Goal: Transaction & Acquisition: Purchase product/service

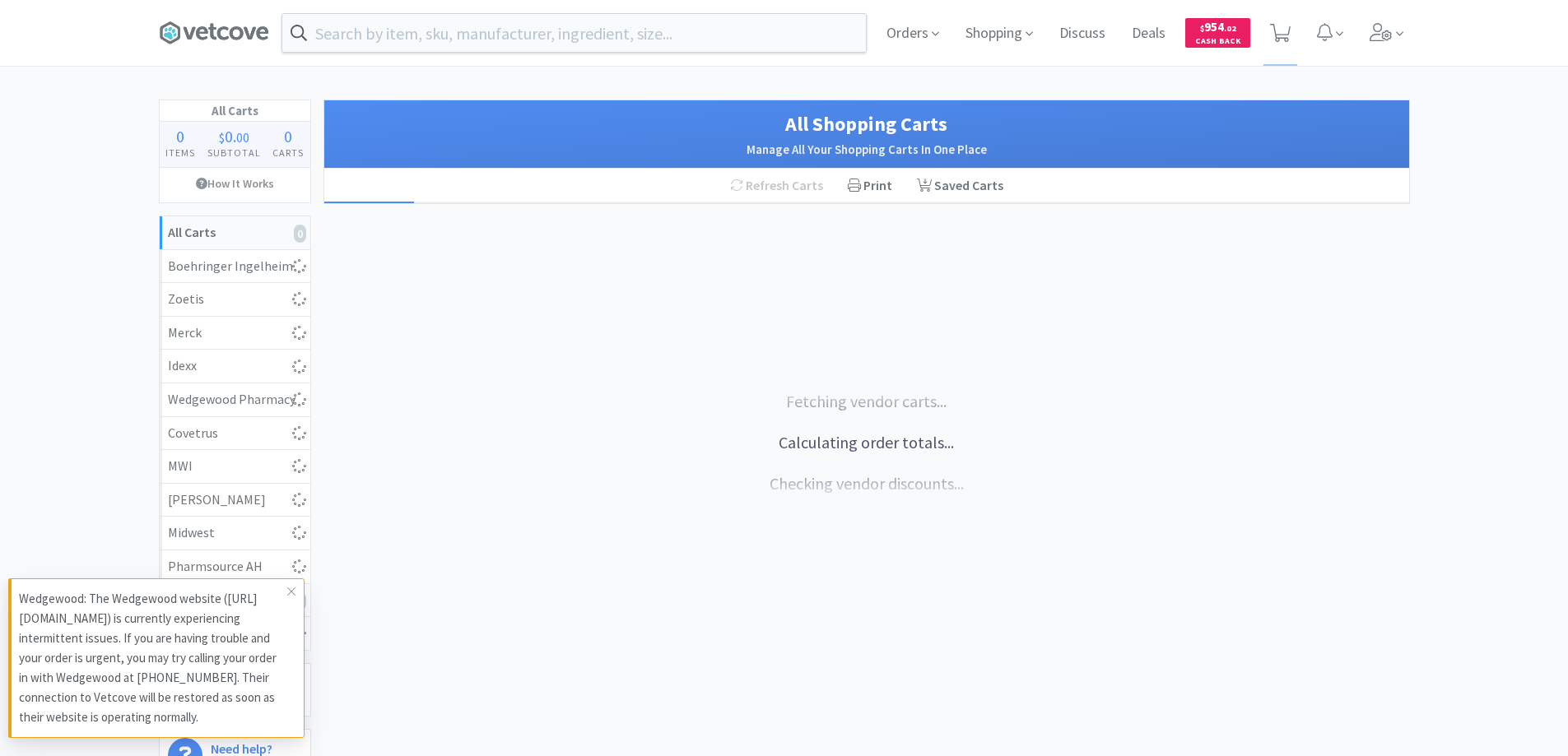
select select "1"
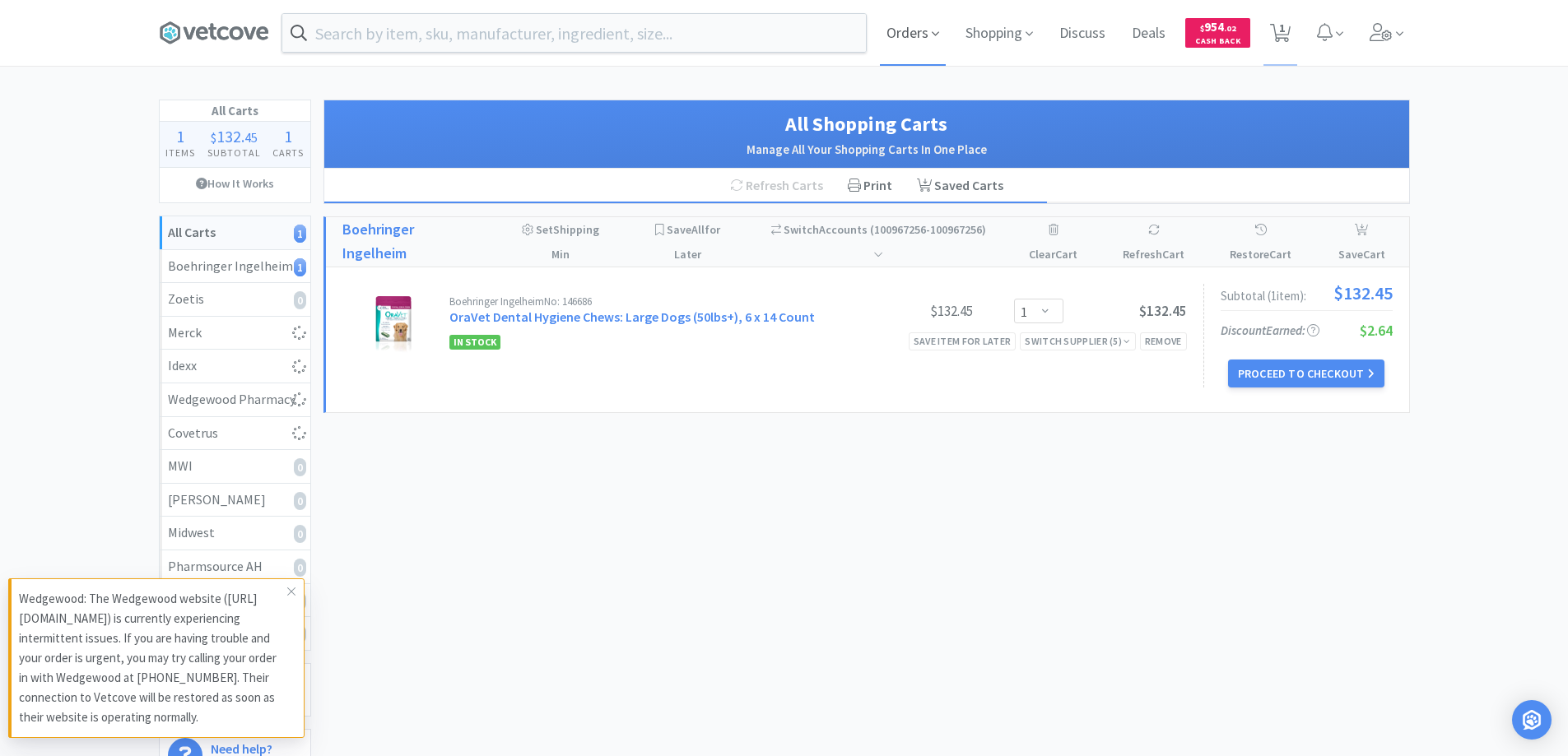
click at [903, 31] on span "Orders" at bounding box center [912, 33] width 66 height 66
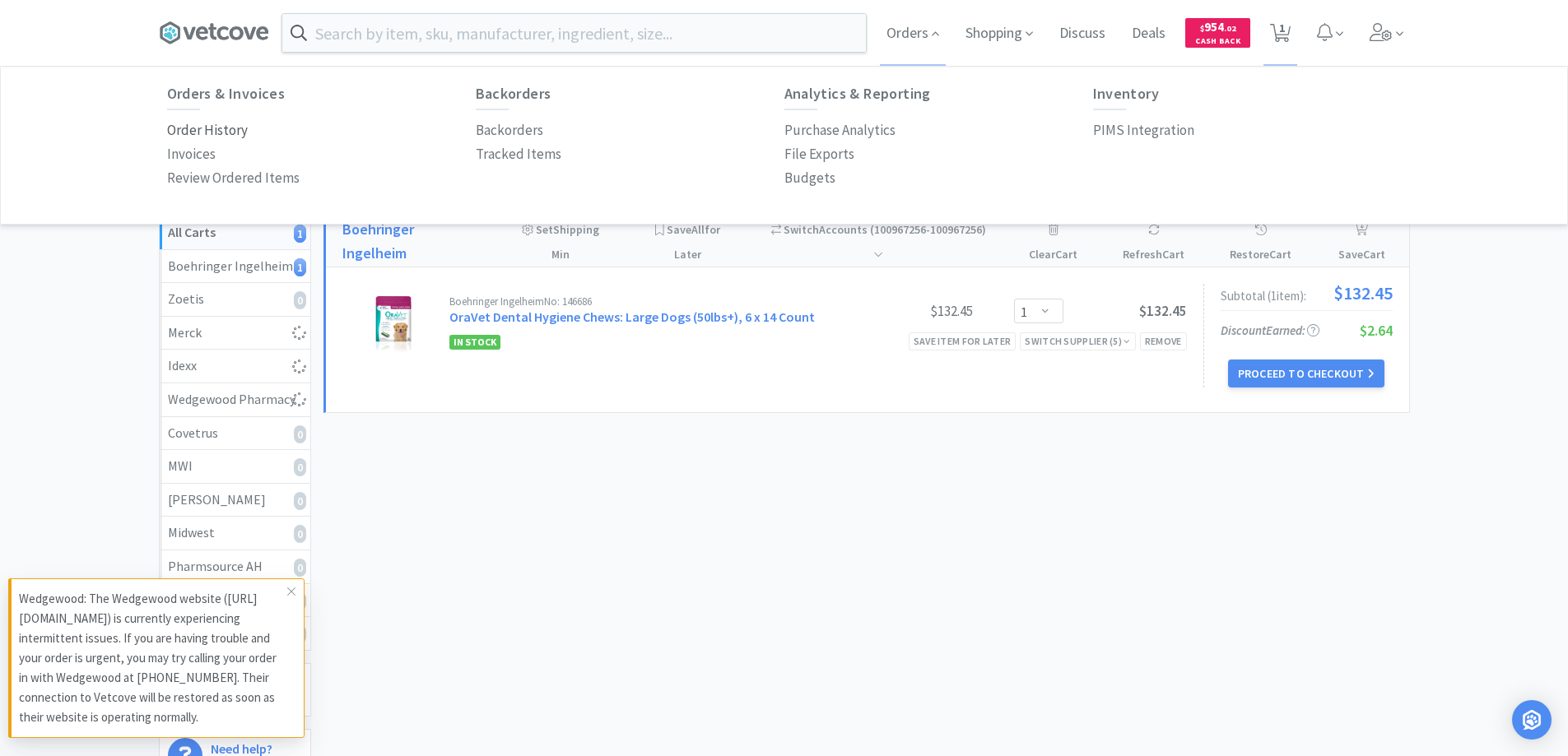
click at [240, 130] on p "Order History" at bounding box center [207, 130] width 80 height 22
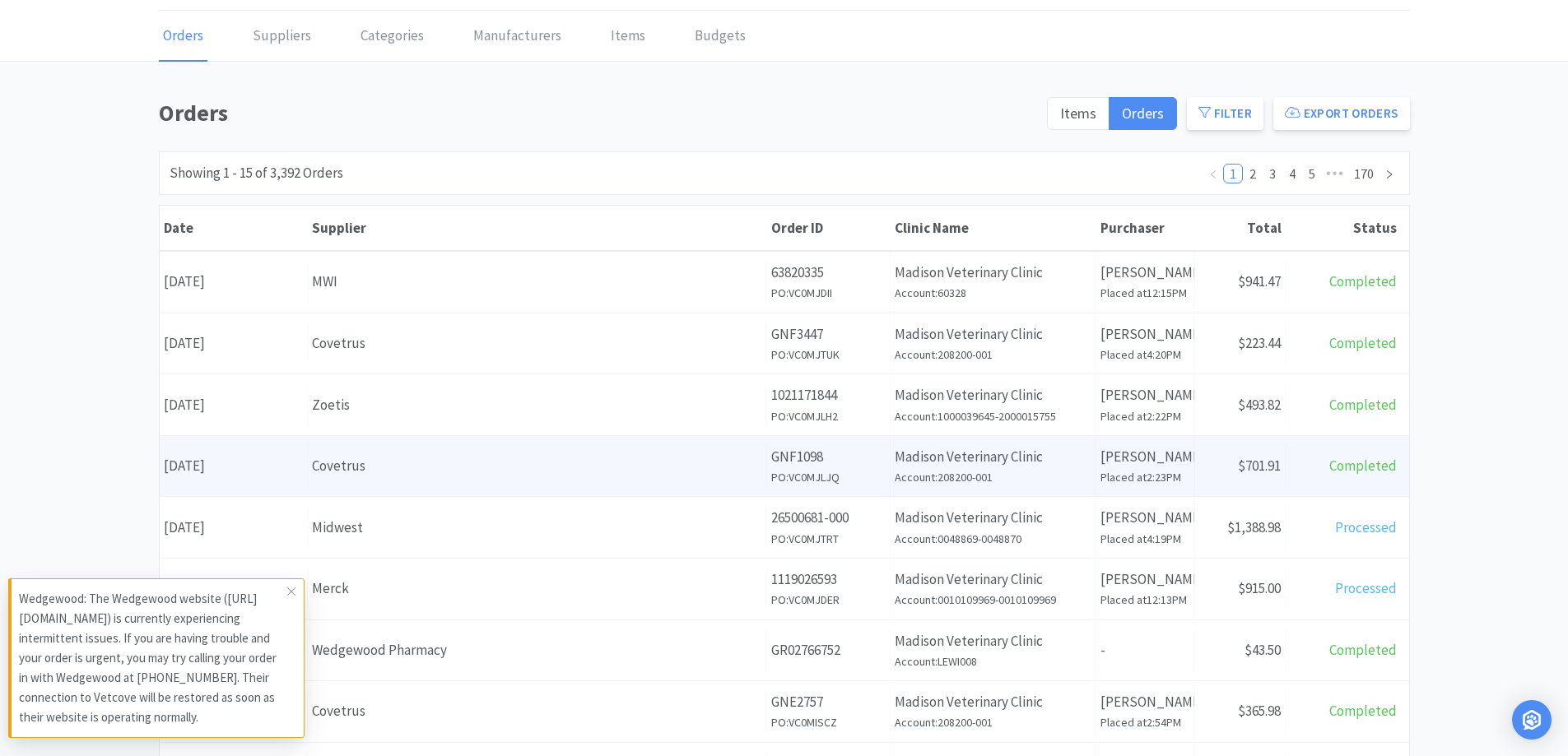
scroll to position [82, 0]
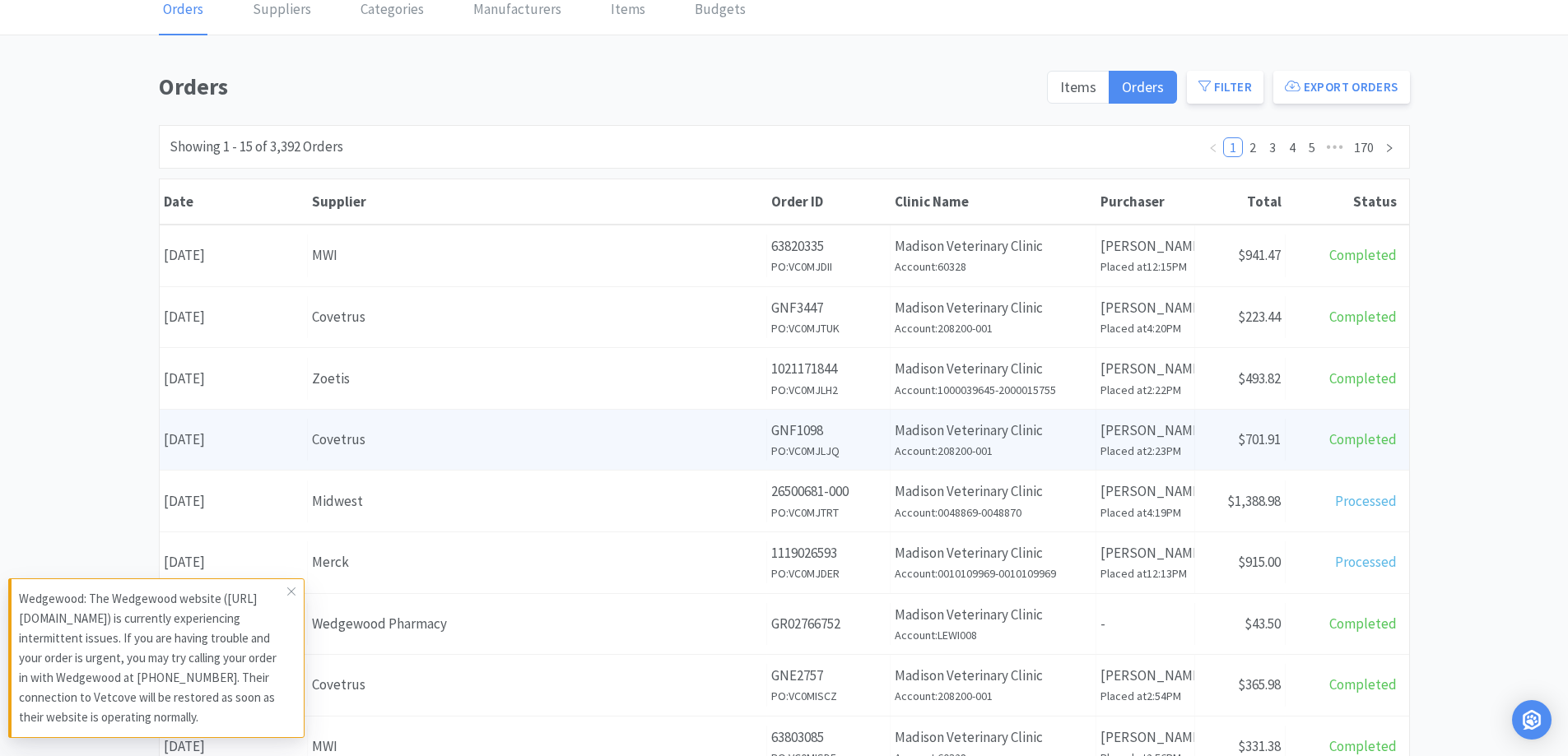
click at [445, 496] on div "Midwest" at bounding box center [536, 502] width 450 height 22
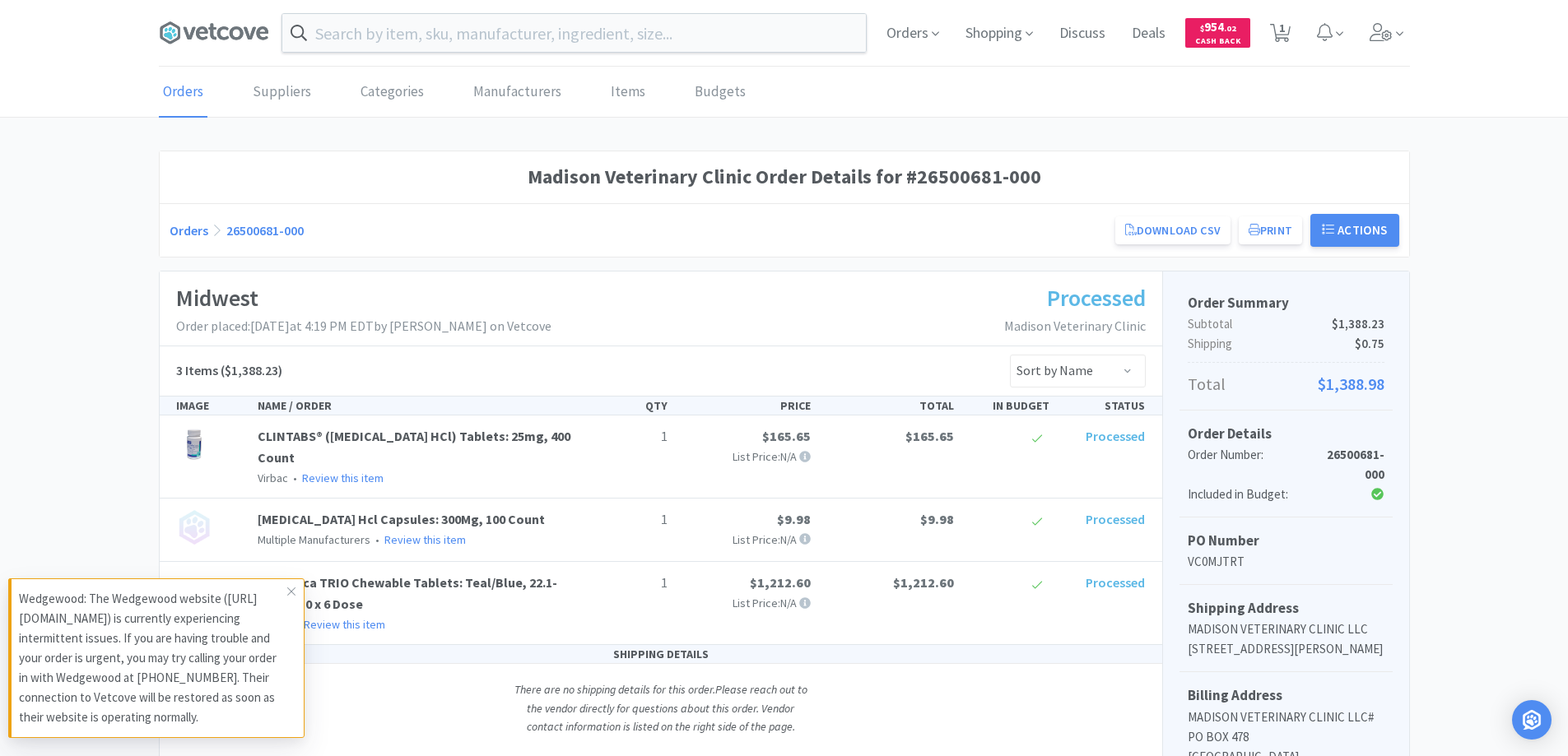
click at [183, 233] on link "Orders" at bounding box center [189, 231] width 38 height 16
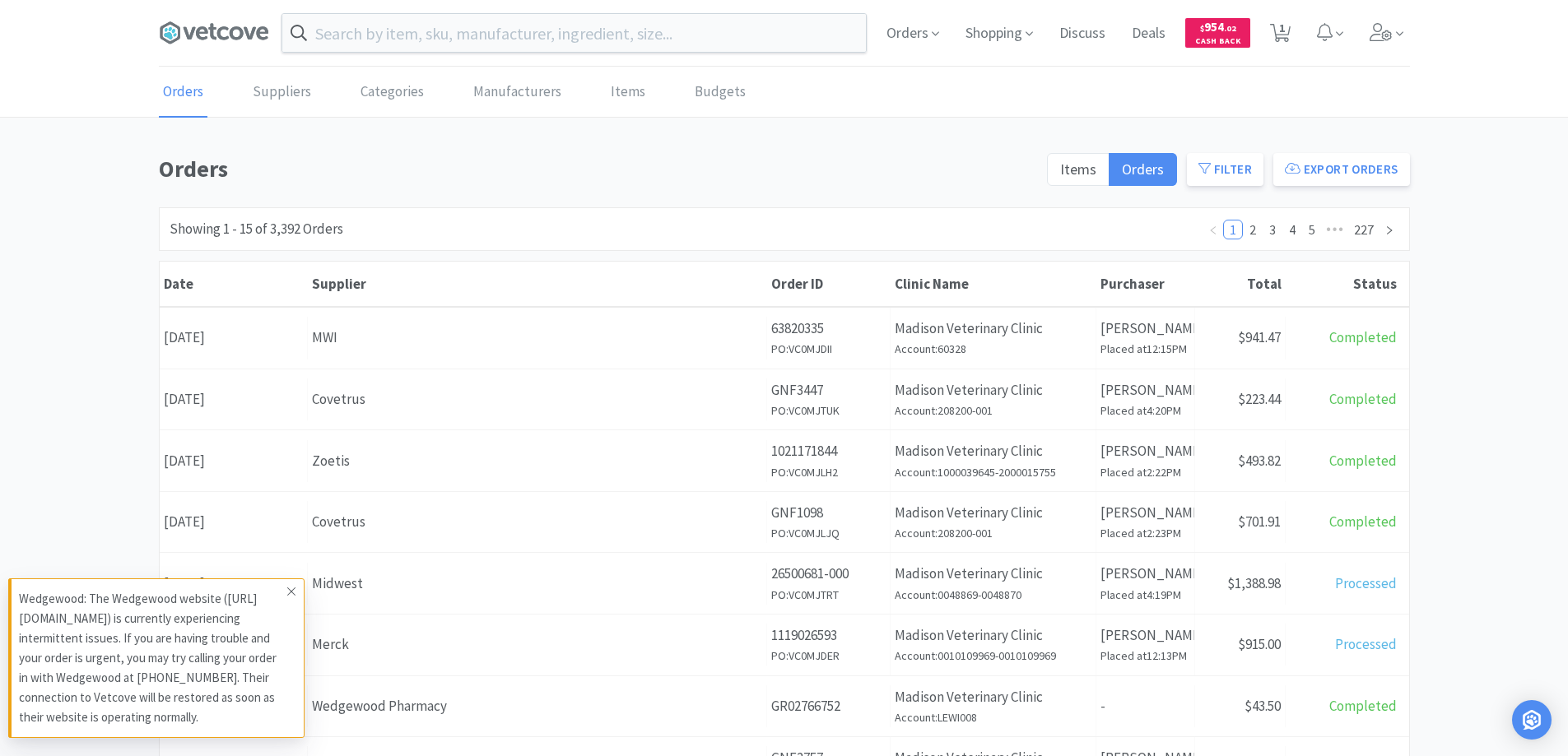
click at [286, 595] on icon at bounding box center [291, 591] width 10 height 13
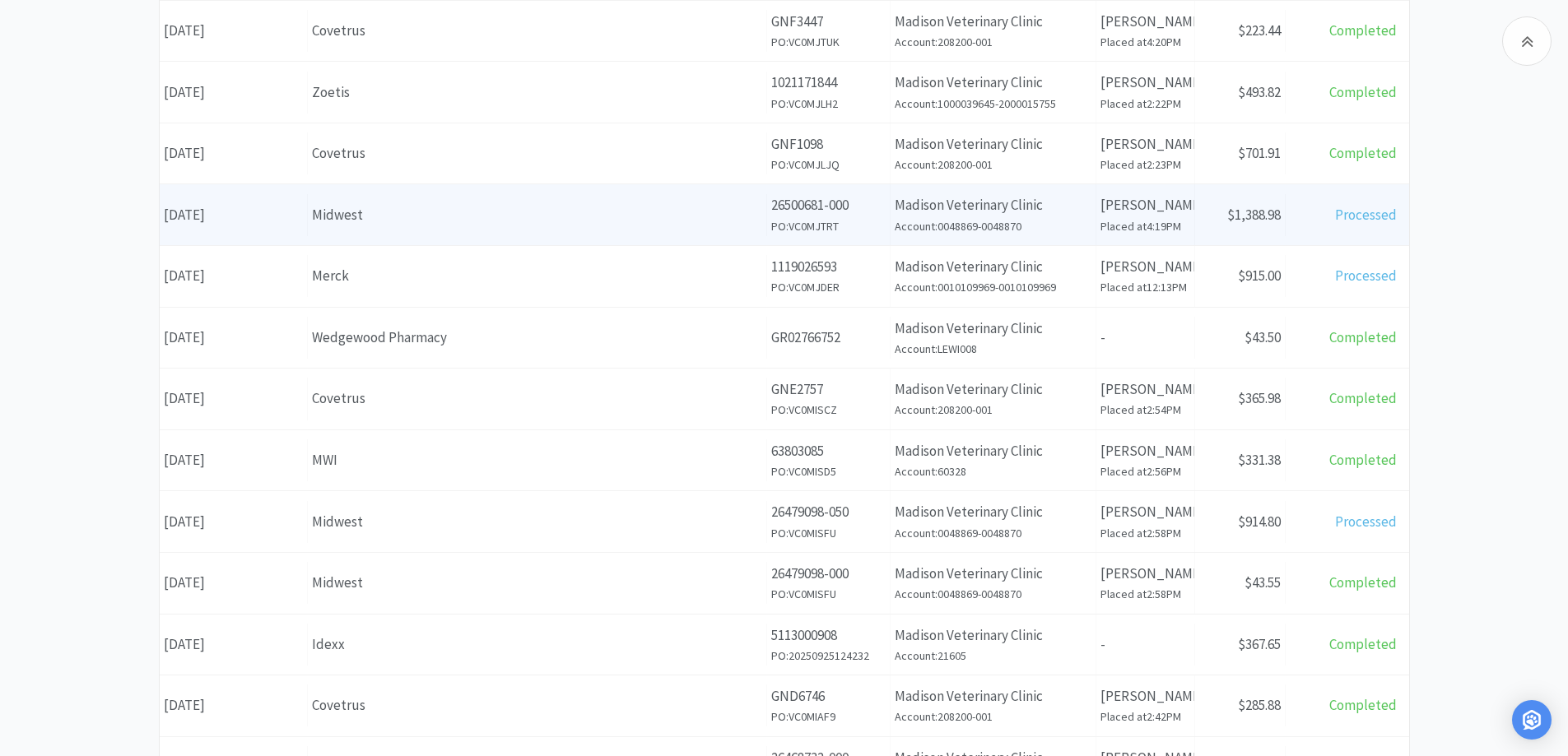
scroll to position [411, 0]
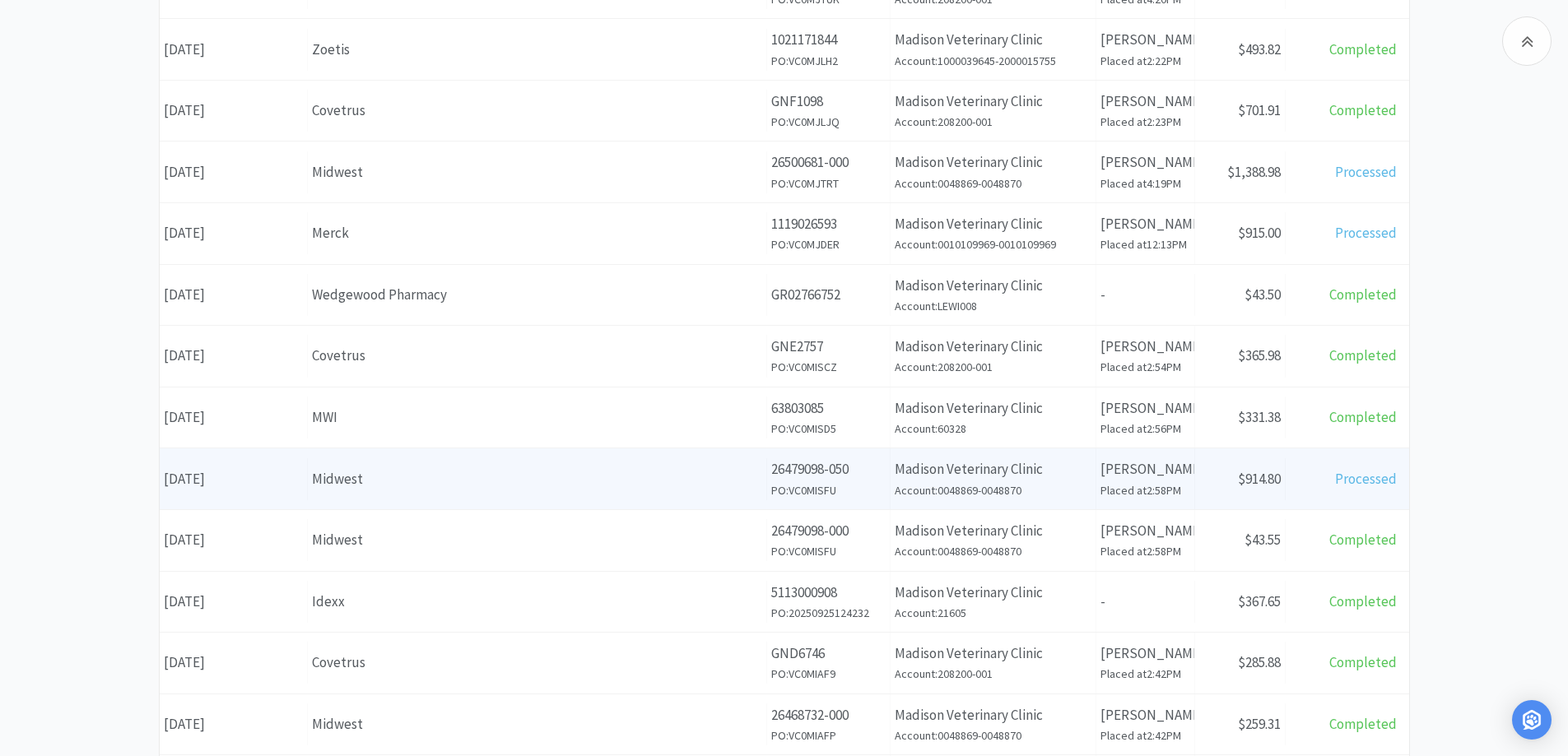
click at [442, 472] on div "Midwest" at bounding box center [536, 479] width 450 height 22
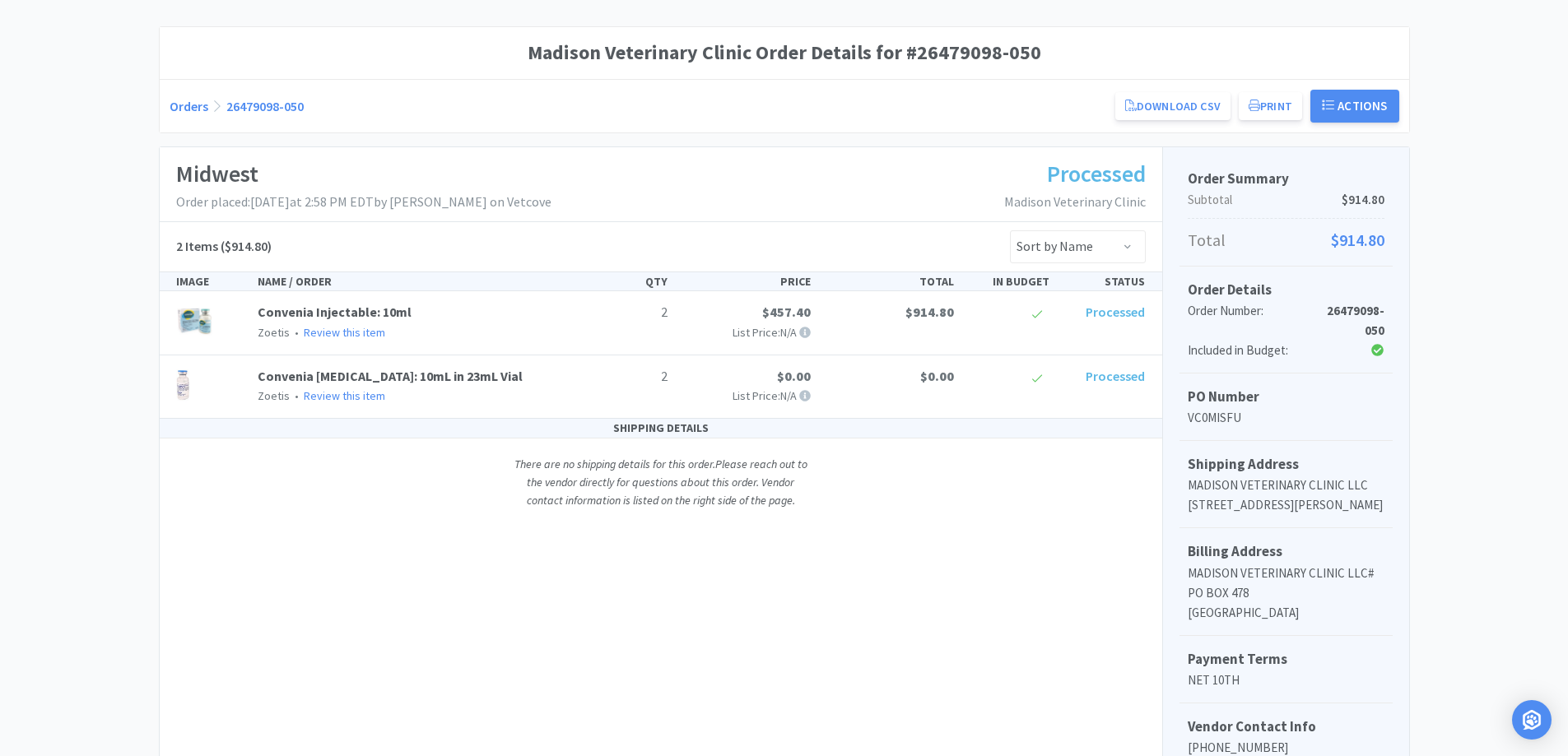
scroll to position [94, 0]
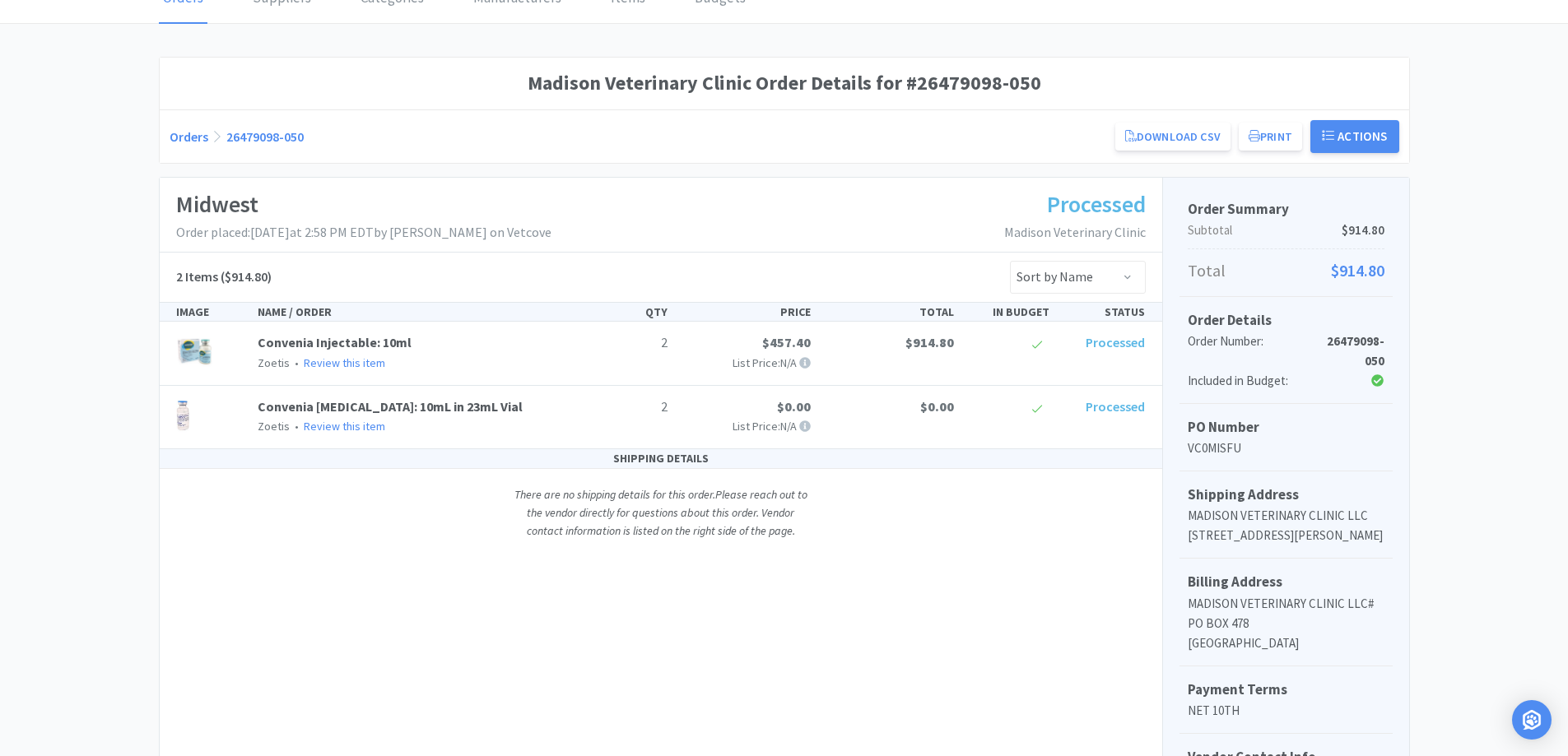
click at [188, 133] on link "Orders" at bounding box center [189, 137] width 38 height 16
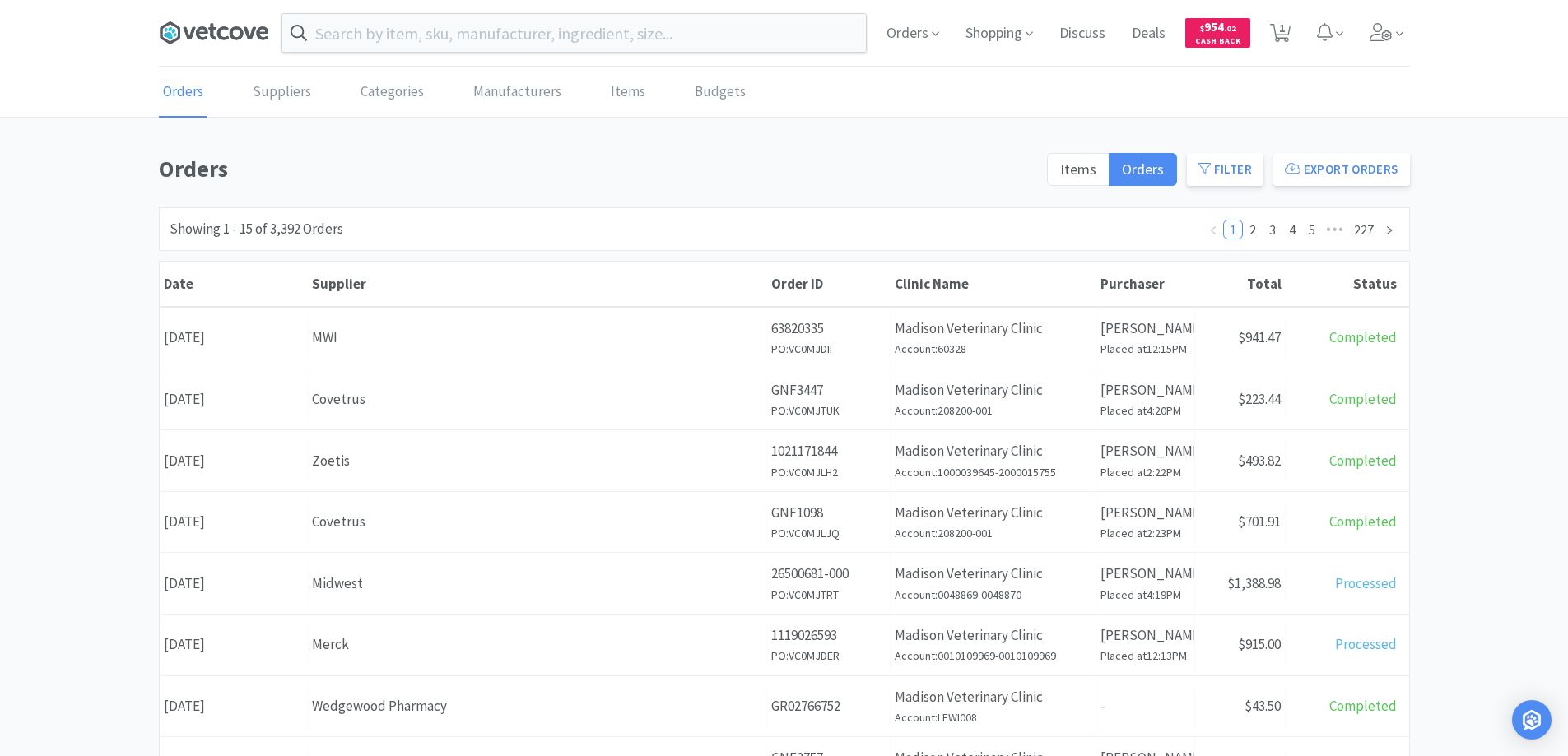
click at [236, 32] on icon at bounding box center [213, 33] width 110 height 25
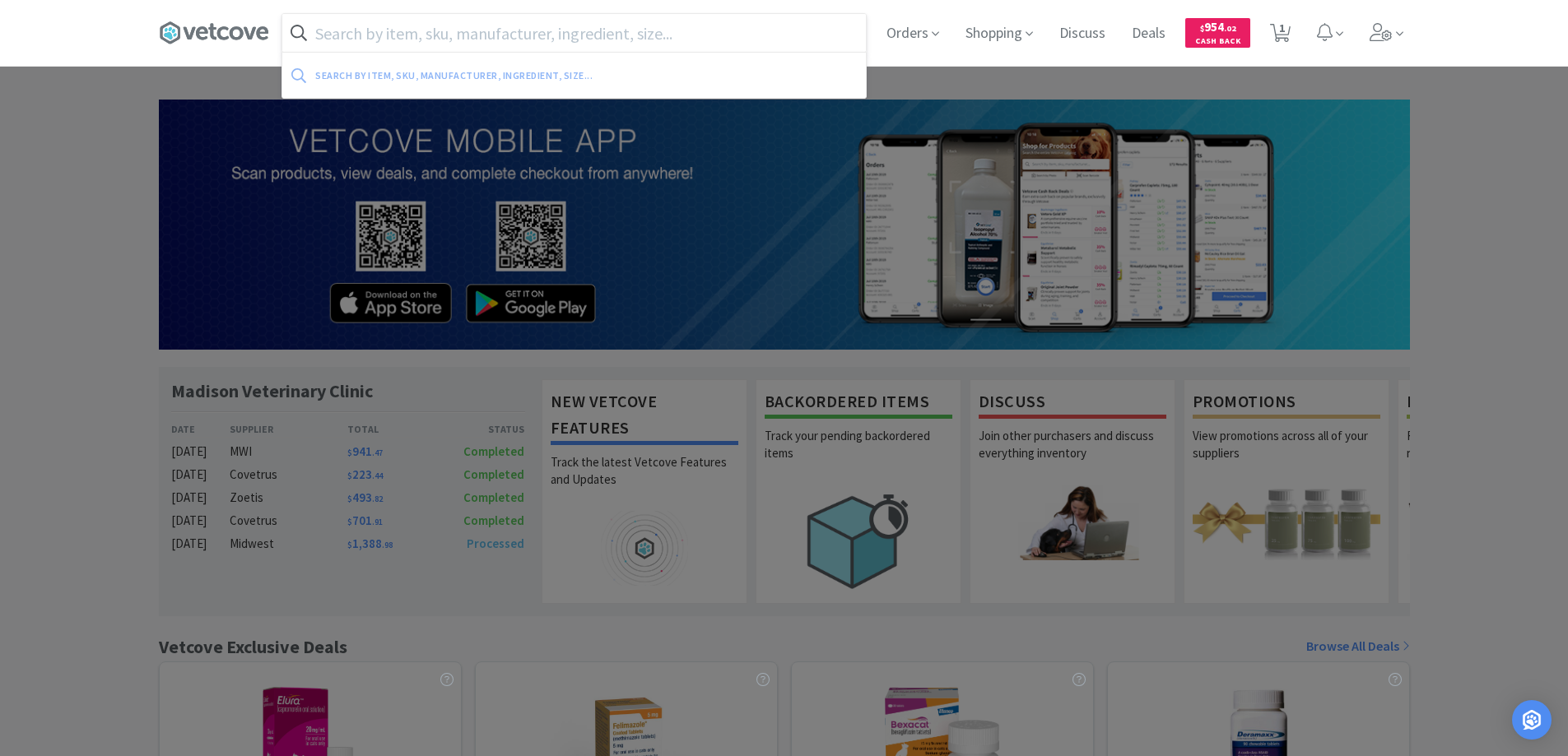
click at [337, 29] on input "text" at bounding box center [574, 33] width 584 height 38
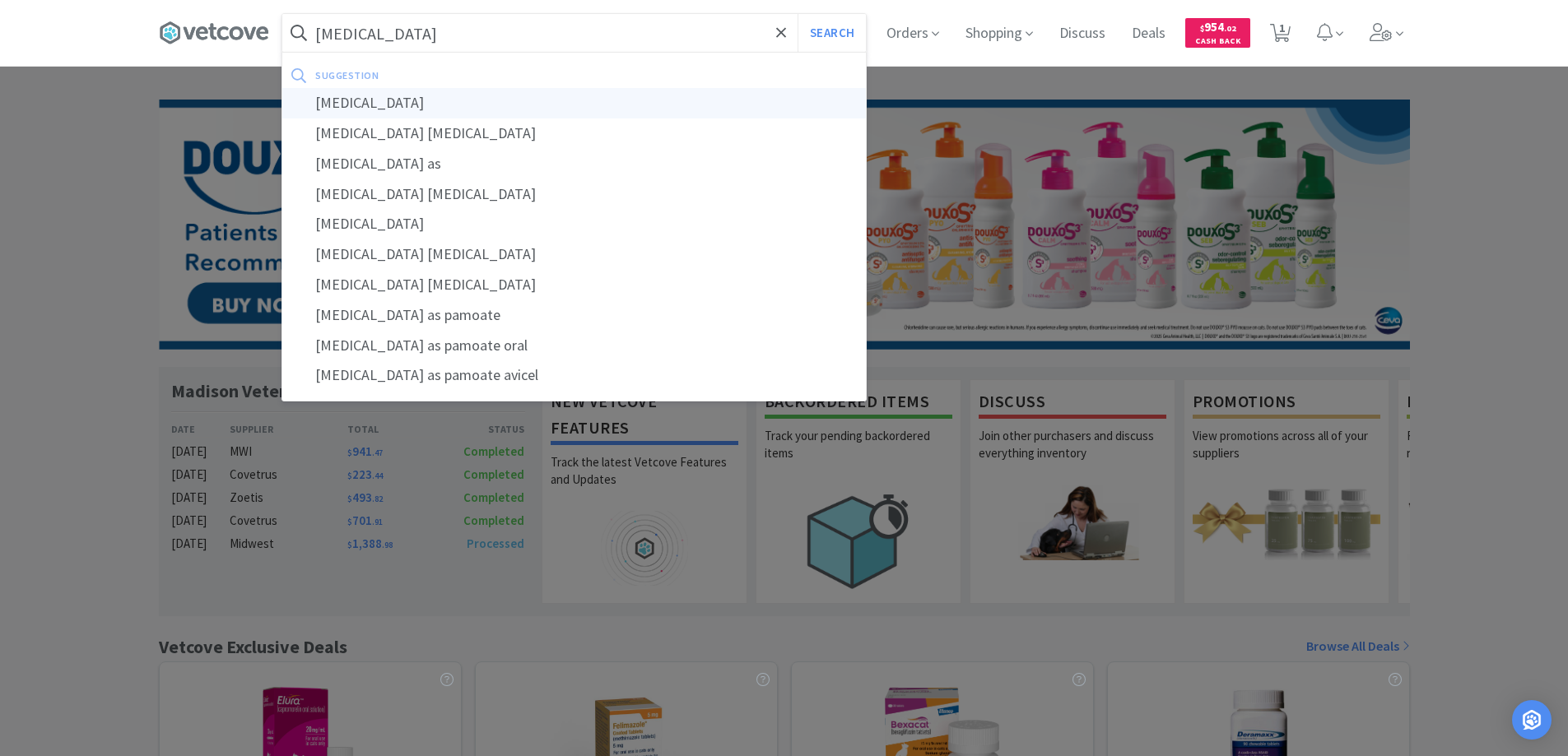
type input "[MEDICAL_DATA]"
click at [336, 105] on div "[MEDICAL_DATA]" at bounding box center [574, 103] width 584 height 30
select select "1"
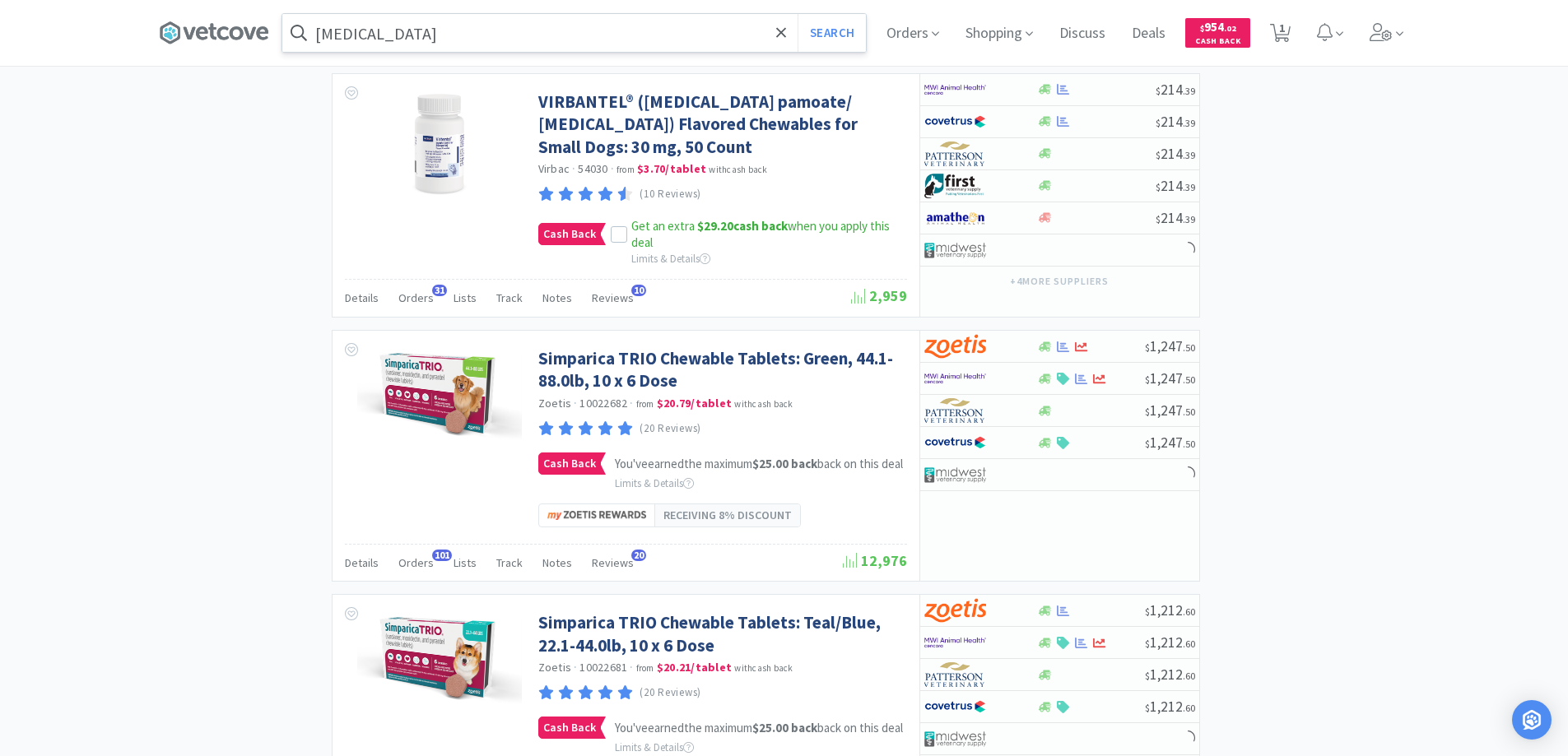
scroll to position [2896, 0]
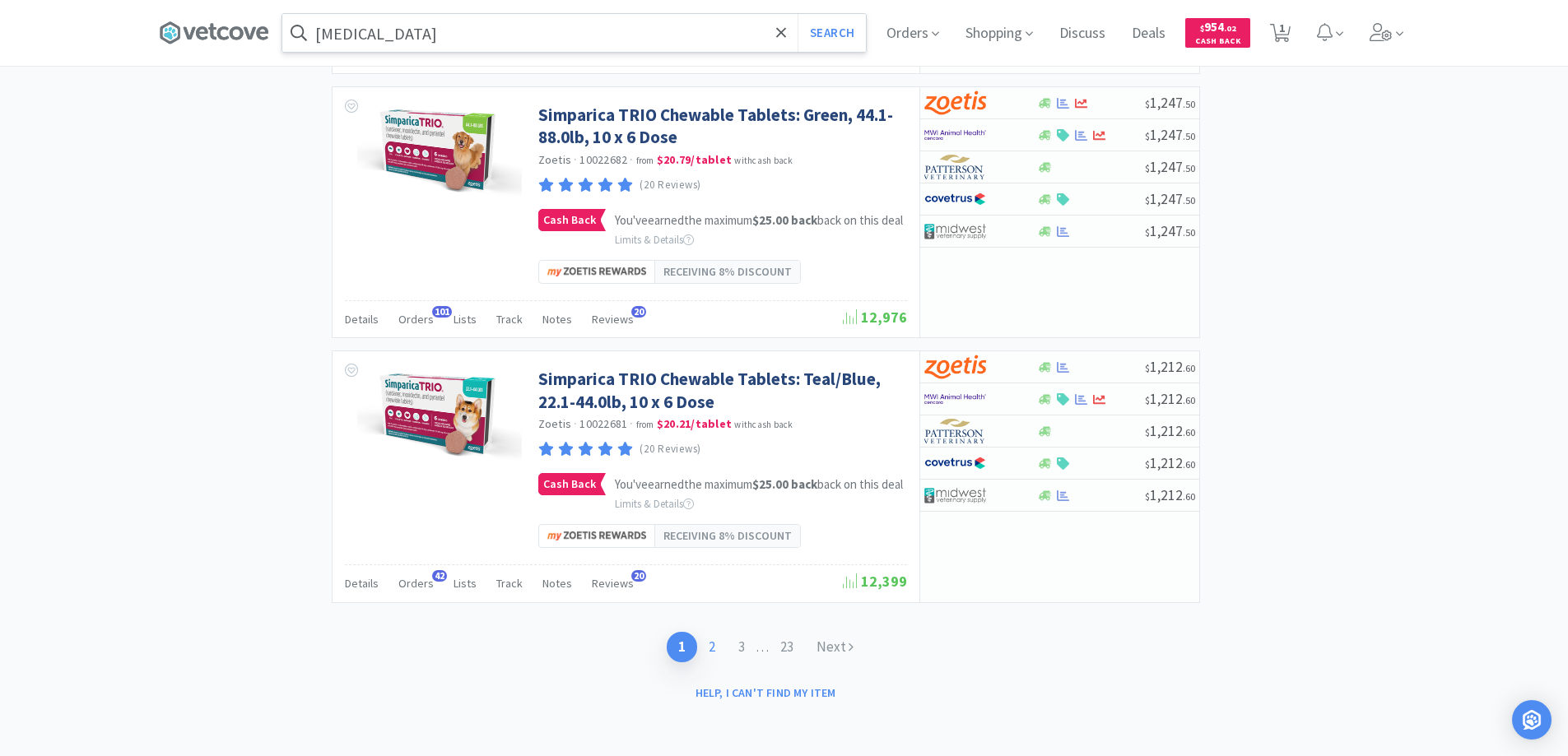
click at [708, 648] on link "2" at bounding box center [711, 647] width 29 height 30
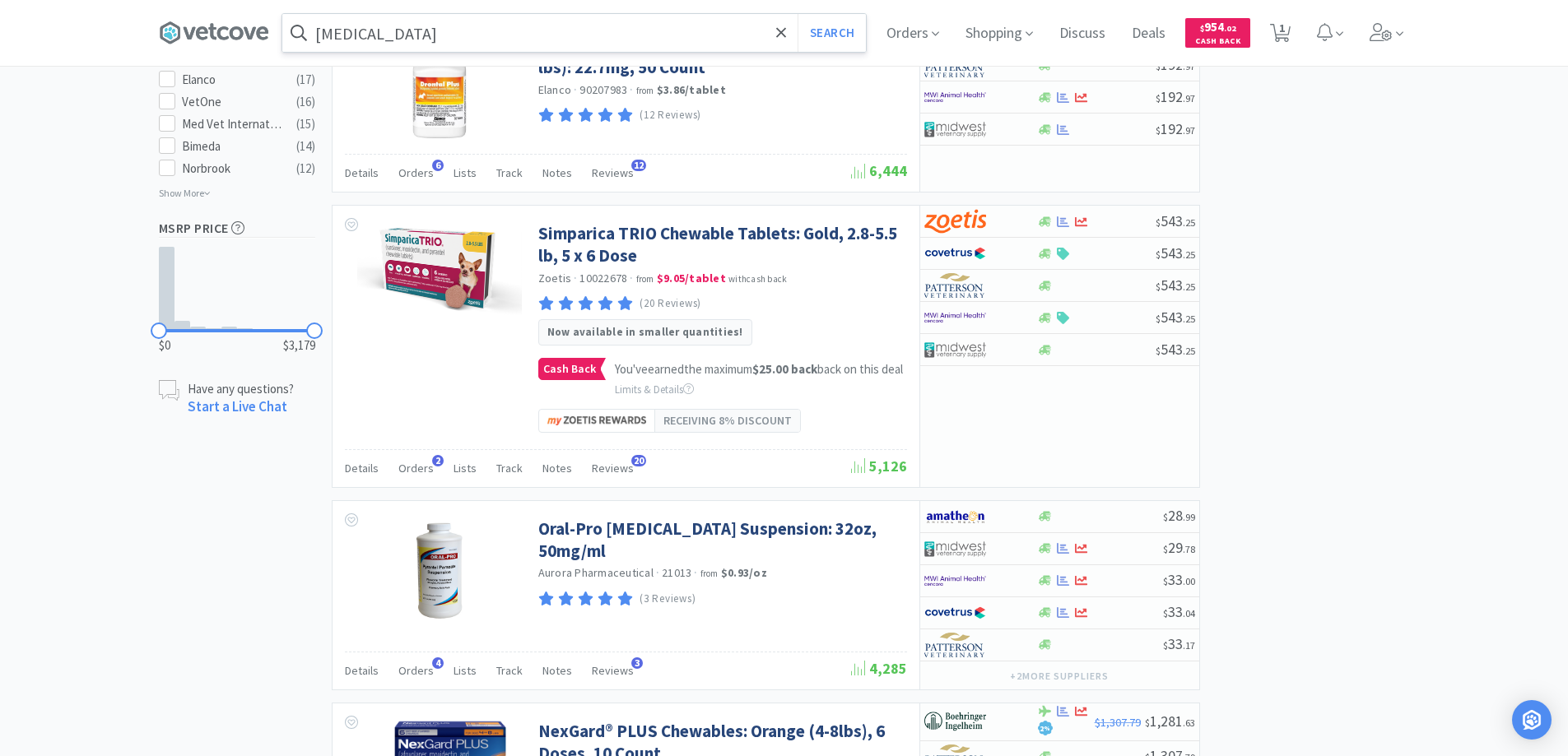
scroll to position [1399, 0]
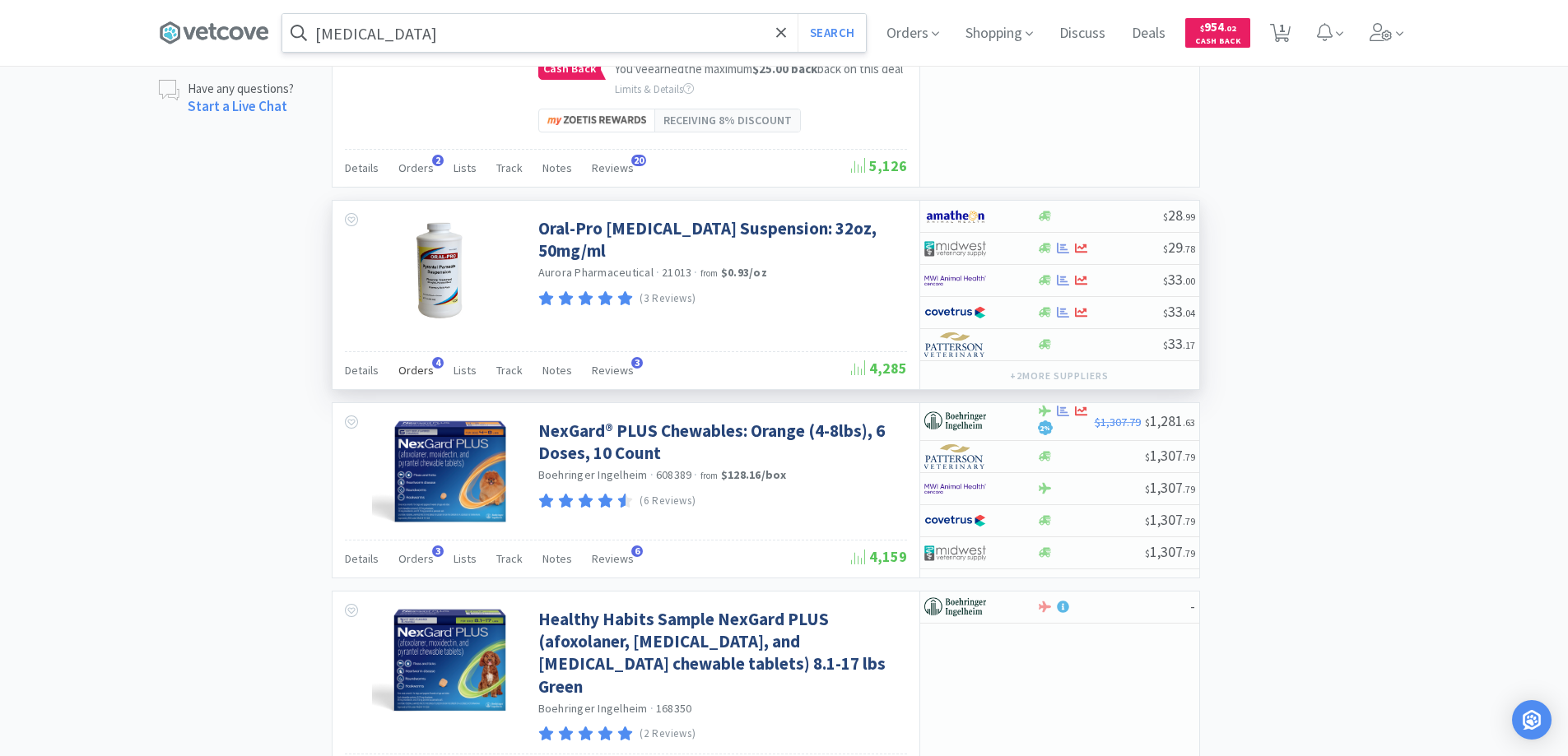
click at [432, 368] on span "4" at bounding box center [438, 363] width 12 height 12
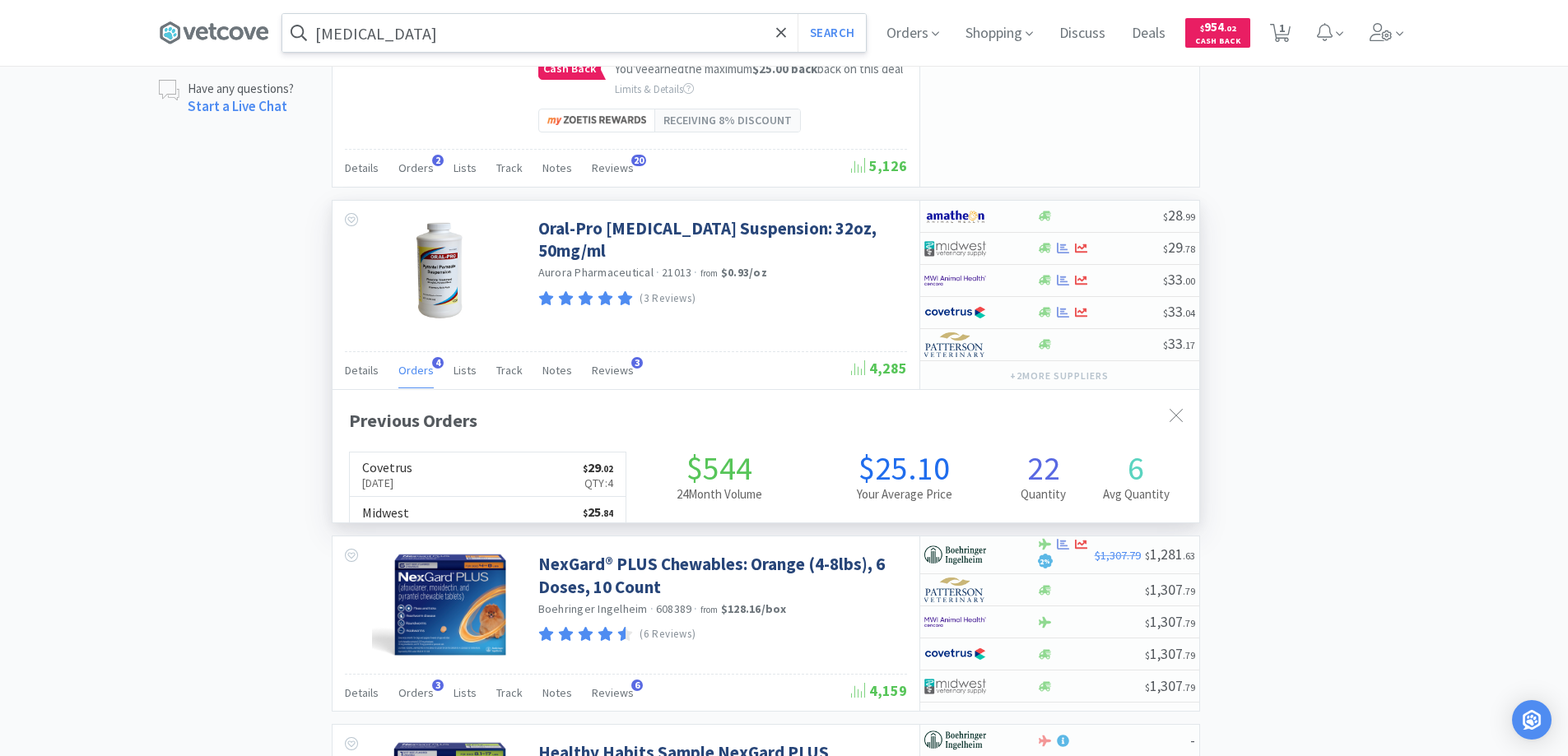
scroll to position [426, 867]
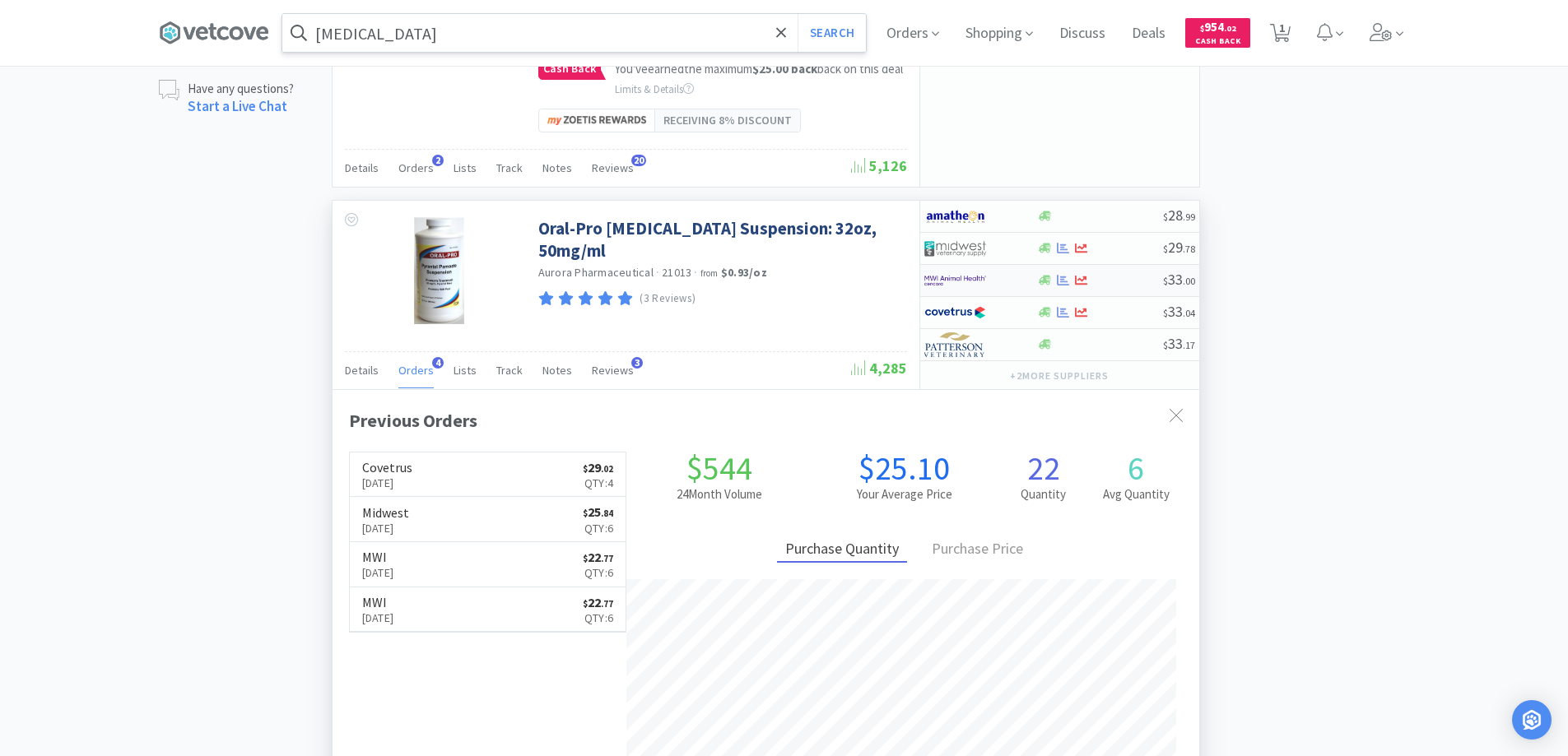
click at [1002, 295] on div at bounding box center [969, 280] width 90 height 28
select select "1"
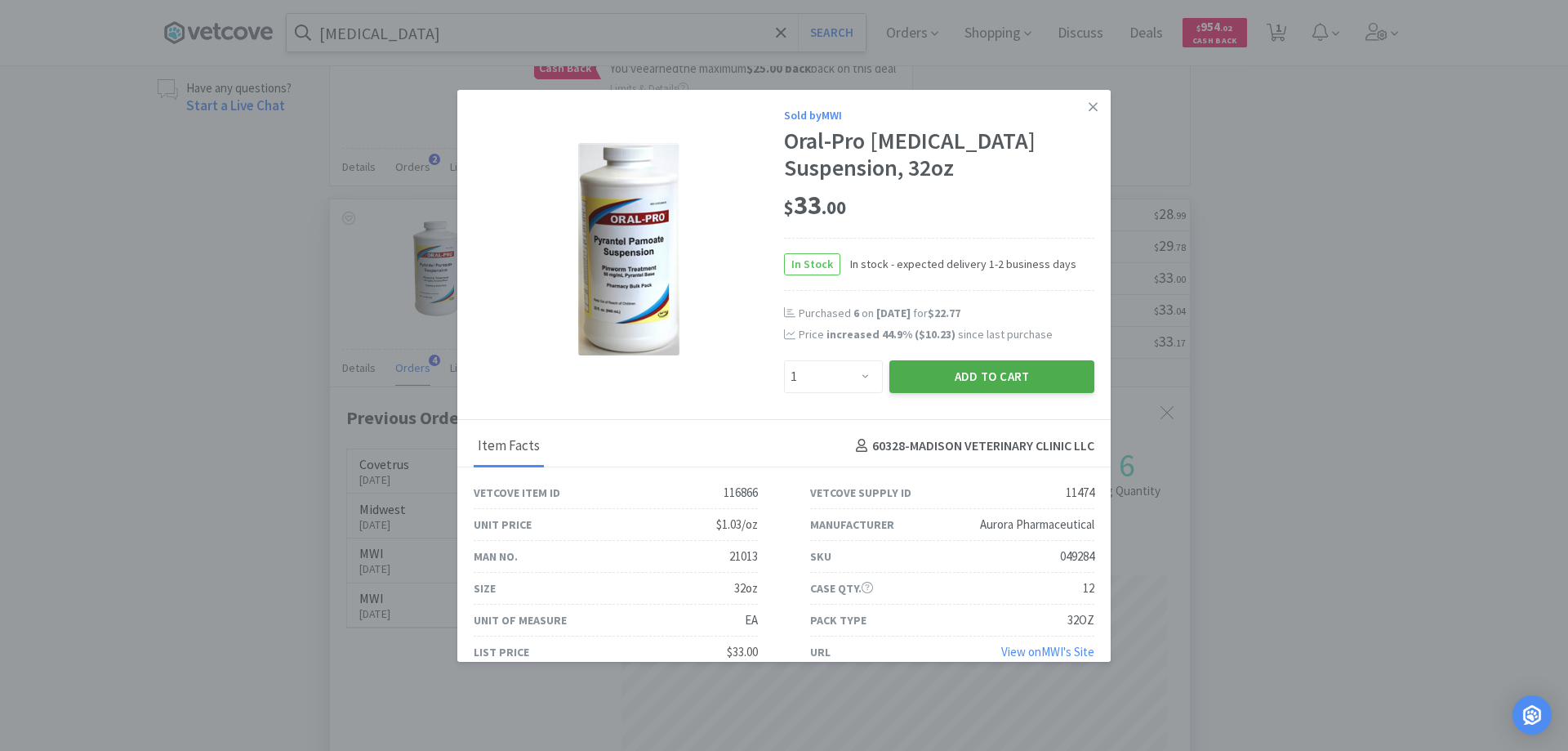
click at [970, 375] on button "Add to Cart" at bounding box center [991, 377] width 205 height 33
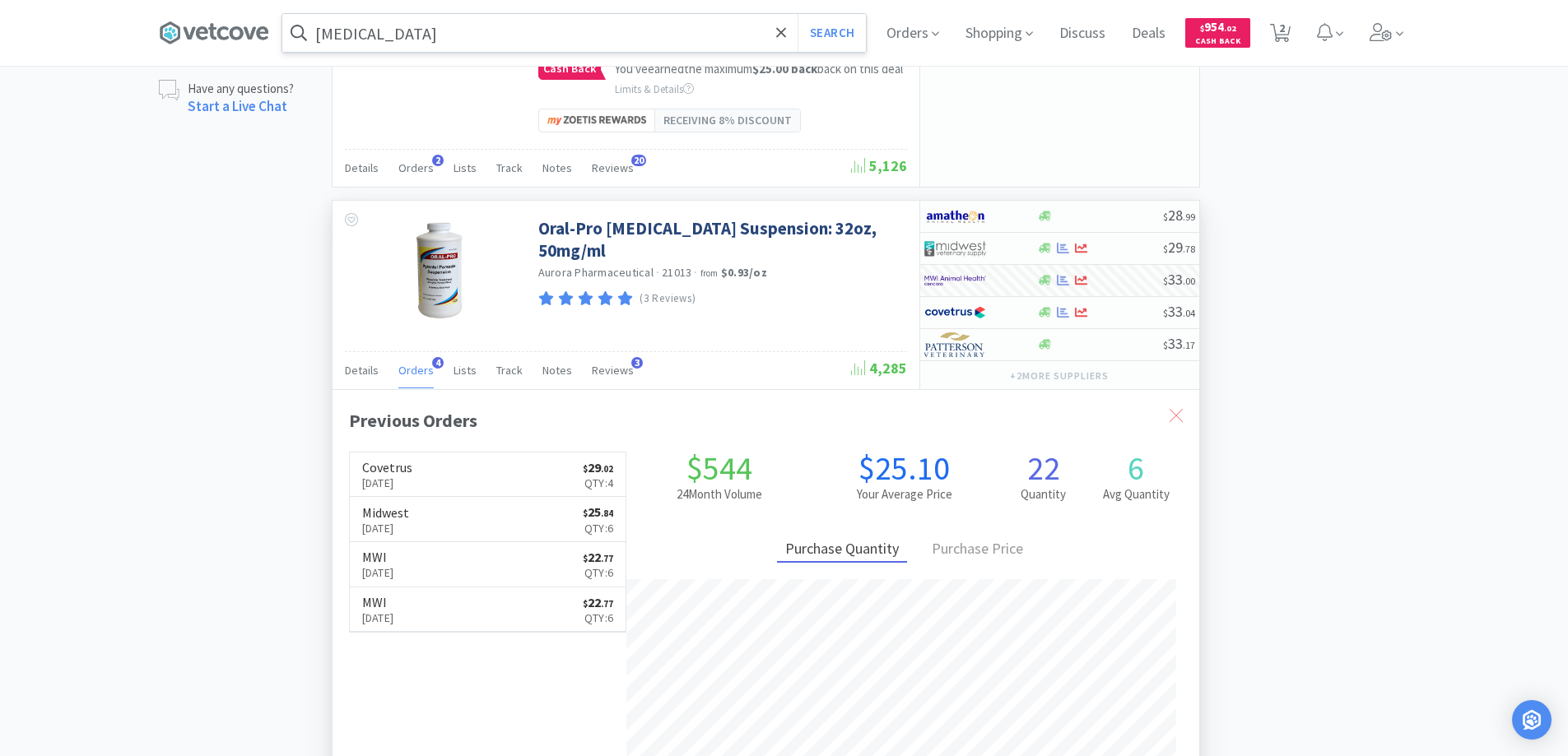
click at [1178, 422] on icon at bounding box center [1176, 415] width 13 height 13
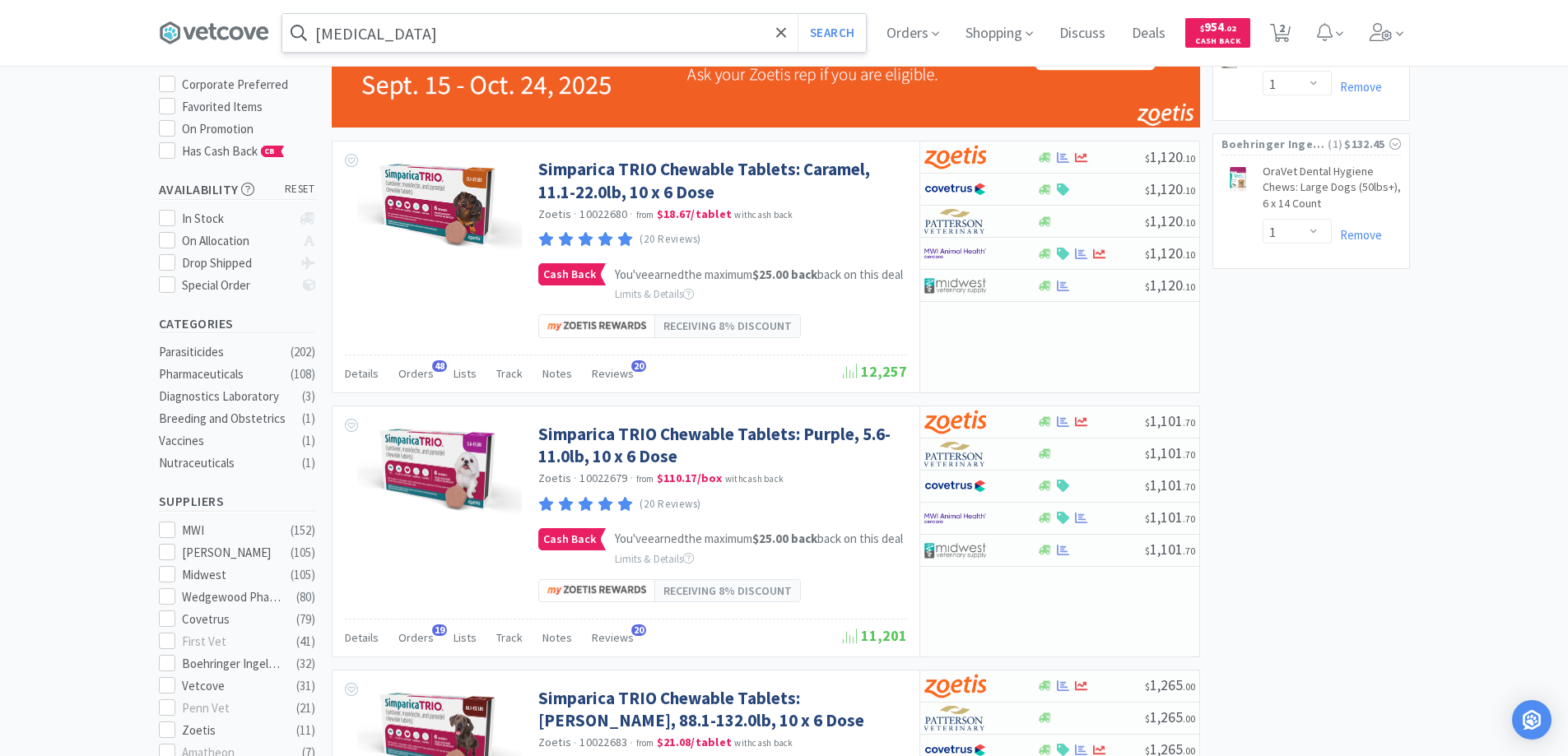
scroll to position [0, 0]
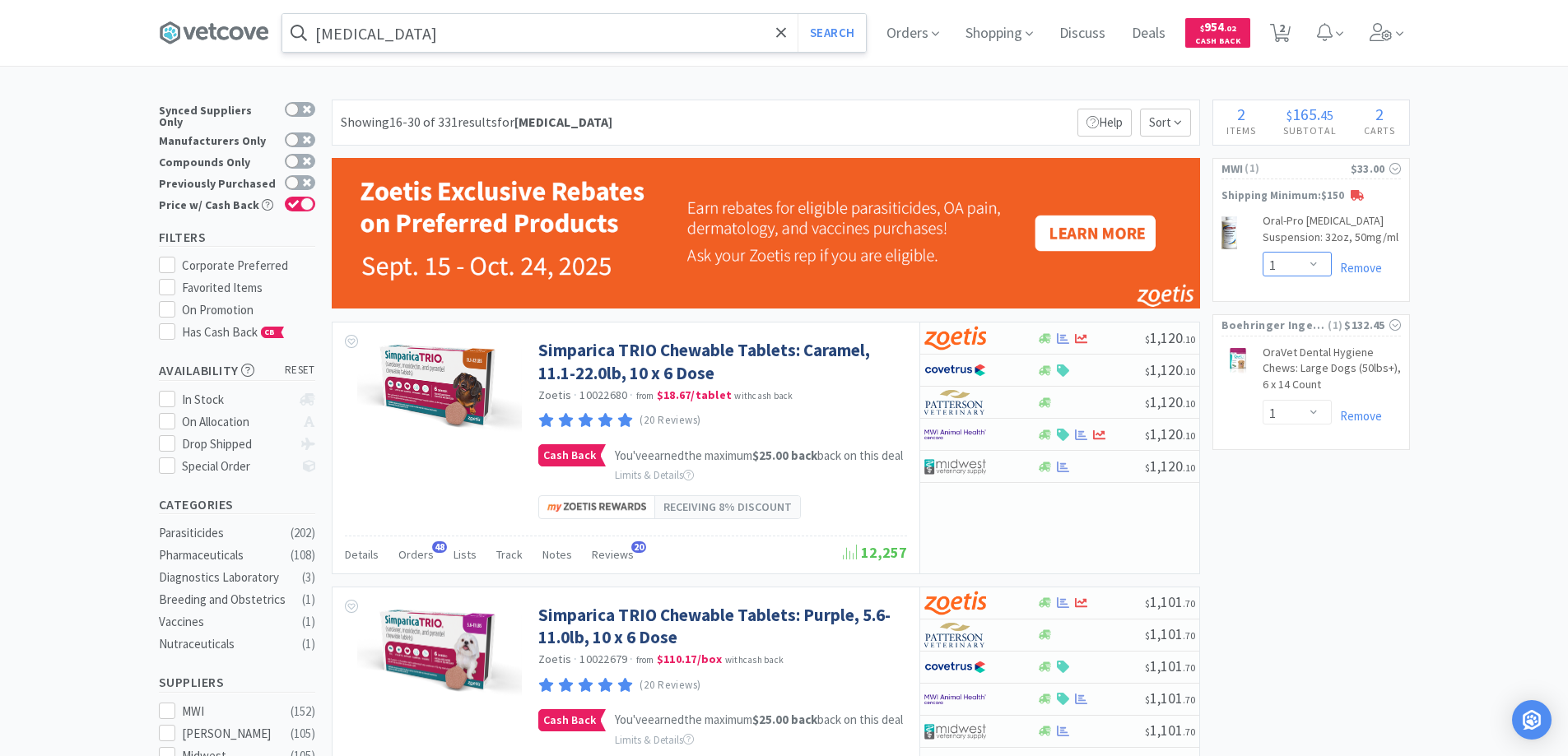
click at [1308, 263] on select "Enter Quantity 1 2 3 4 5 6 7 8 9 10 11 12 13 14 15 16 17 18 19 20 Enter Quantity" at bounding box center [1297, 264] width 69 height 25
click at [1262, 252] on select "Enter Quantity 1 2 3 4 5 6 7 8 9 10 11 12 13 14 15 16 17 18 19 20 Enter Quantity" at bounding box center [1297, 264] width 69 height 25
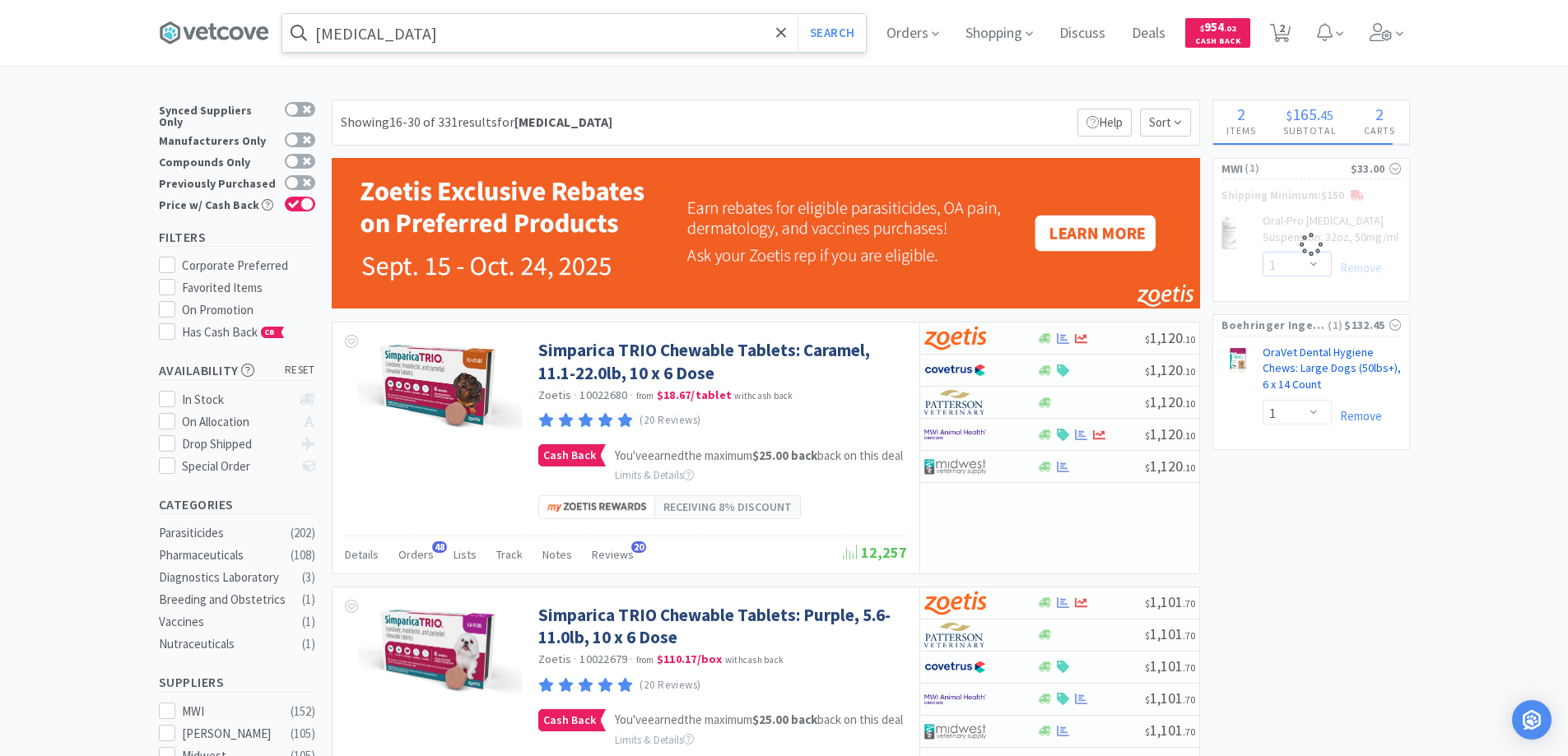
select select "3"
click at [786, 29] on icon at bounding box center [782, 33] width 11 height 16
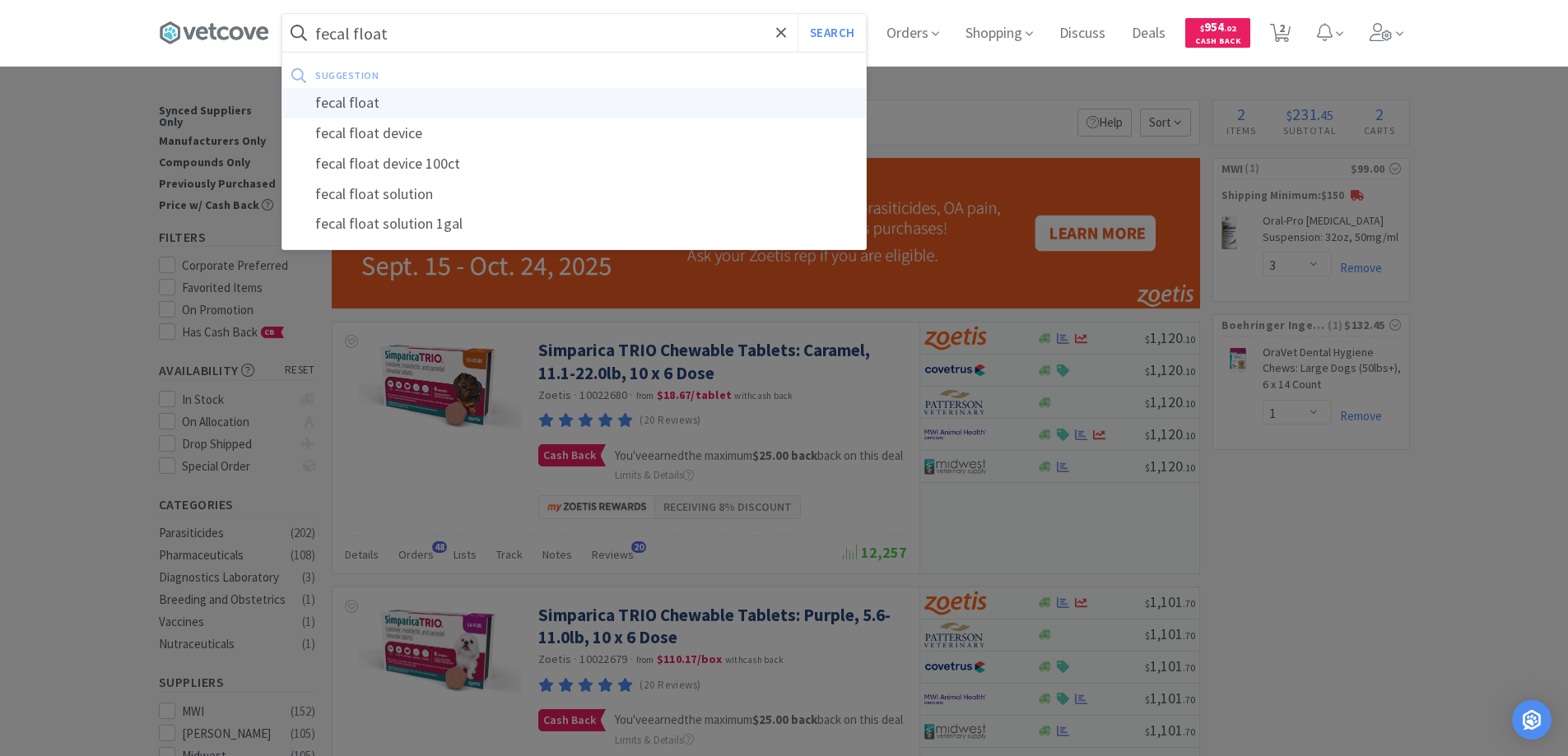
type input "fecal float"
click at [379, 105] on div "fecal float" at bounding box center [574, 103] width 584 height 30
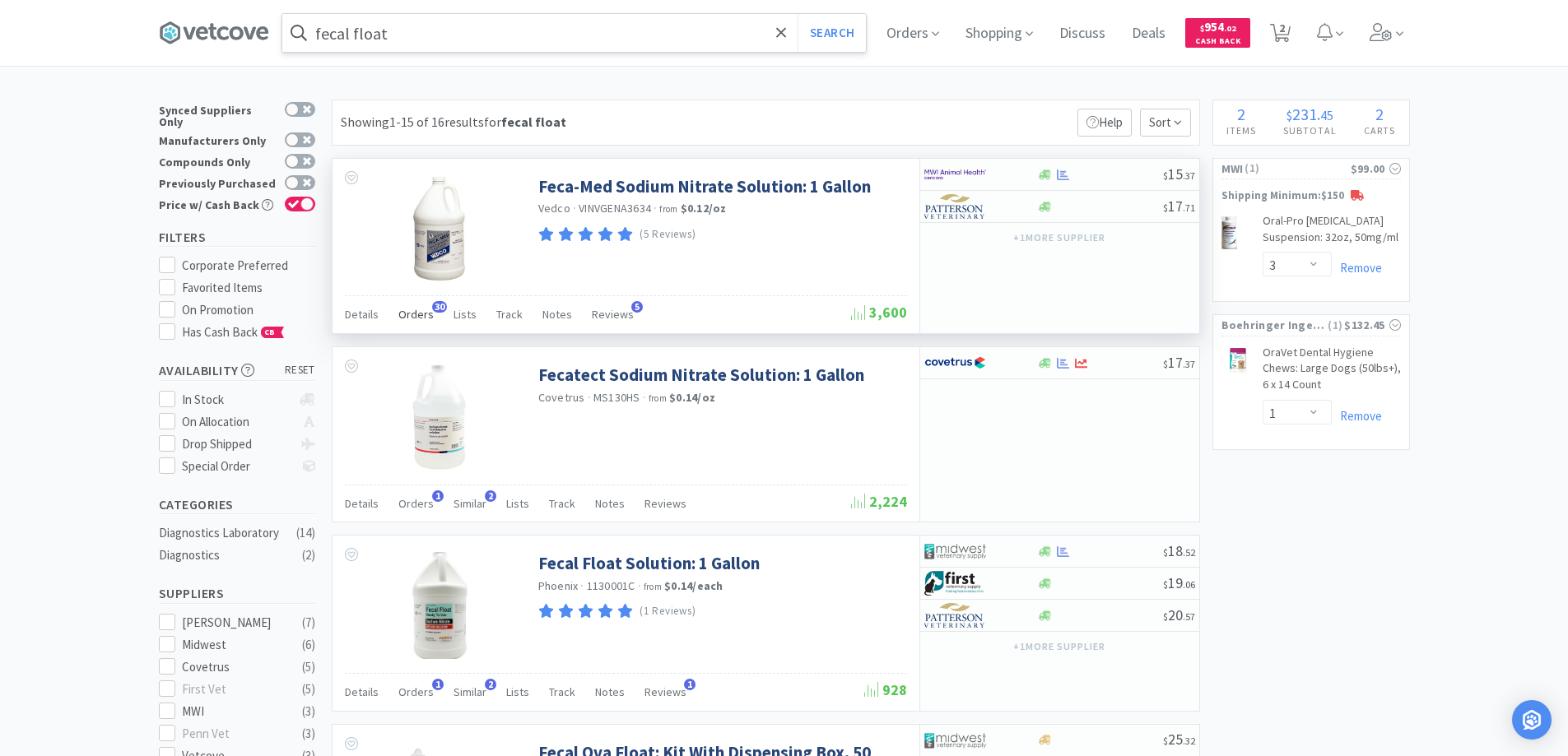
click at [432, 306] on span "30" at bounding box center [440, 306] width 15 height 12
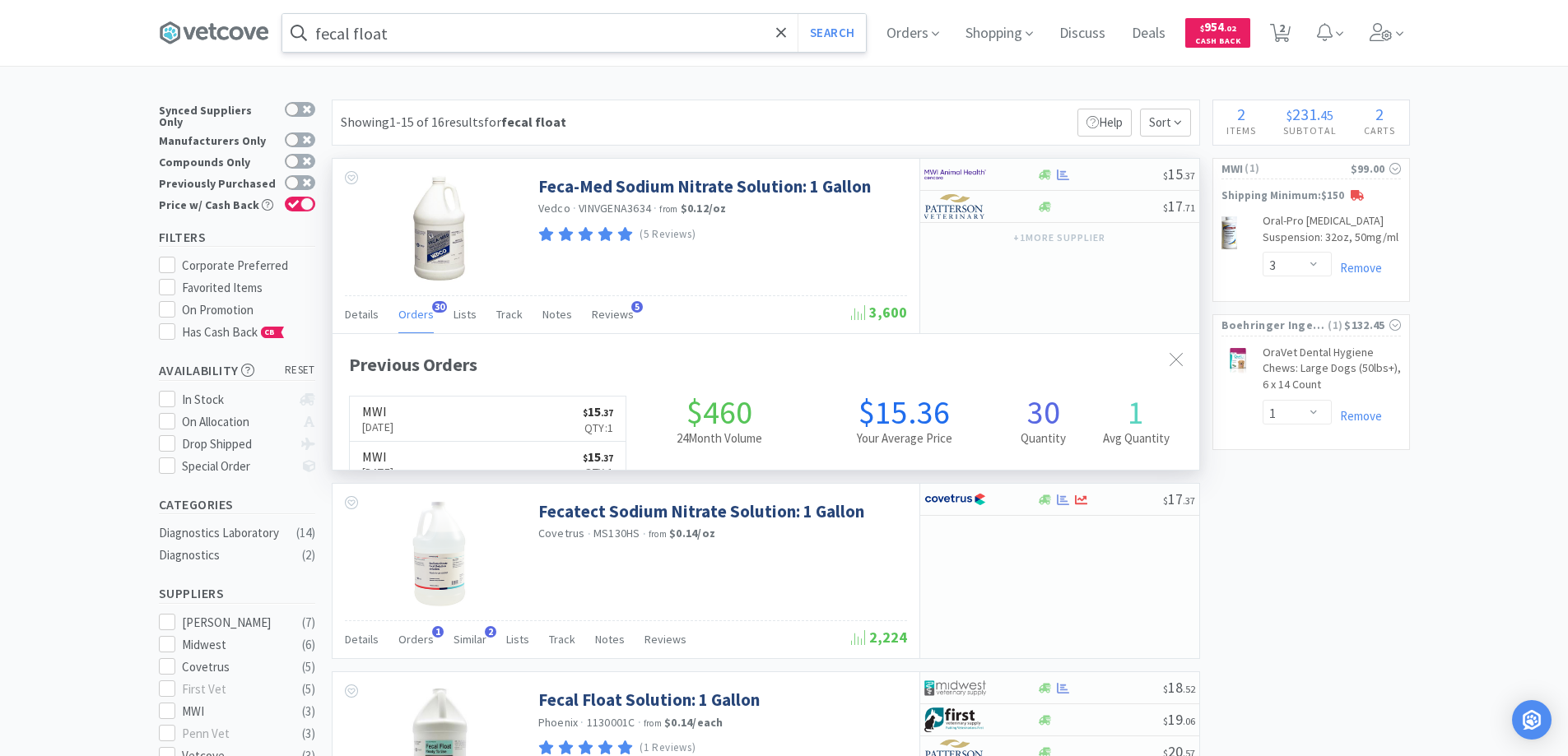
scroll to position [441, 867]
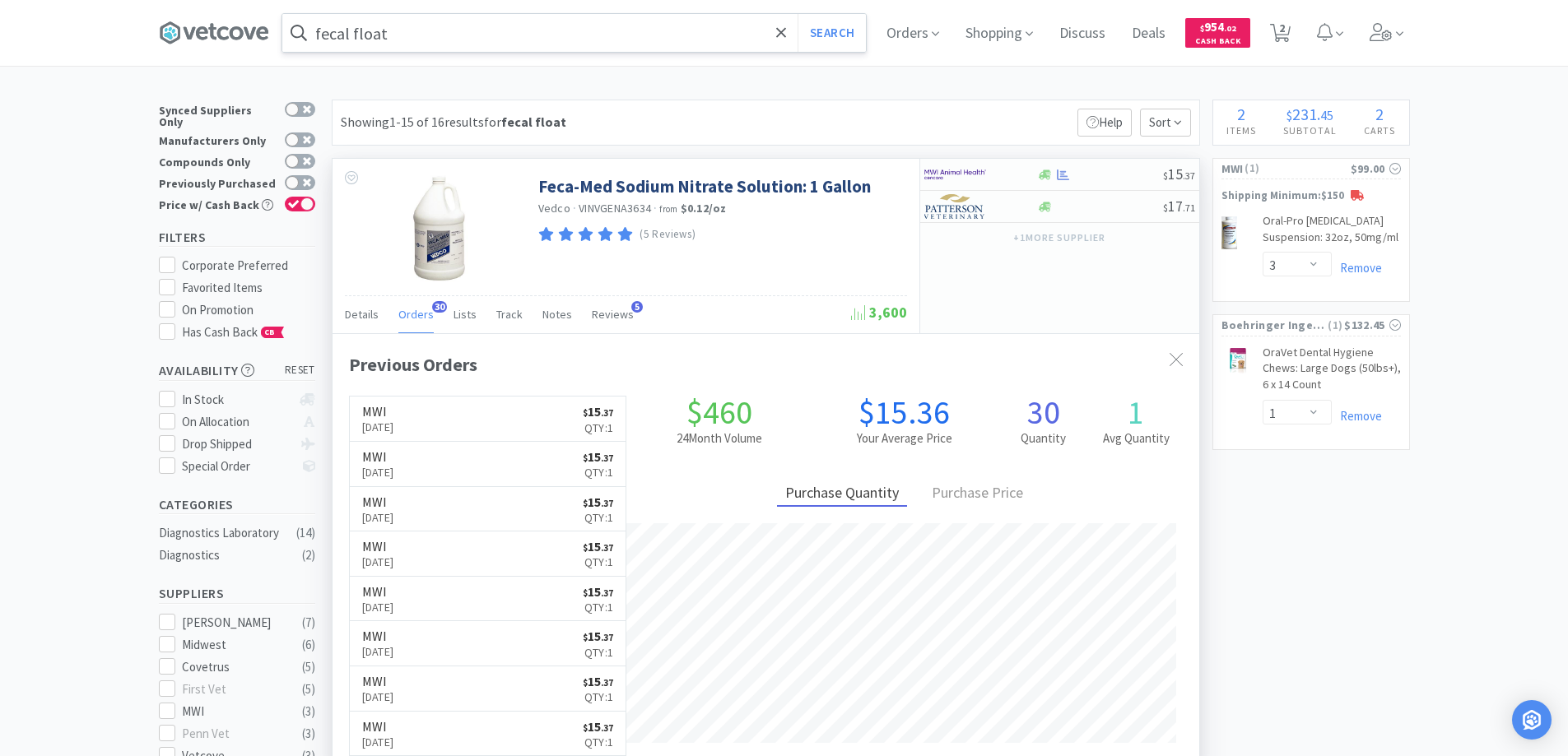
click at [432, 306] on span "30" at bounding box center [440, 306] width 15 height 12
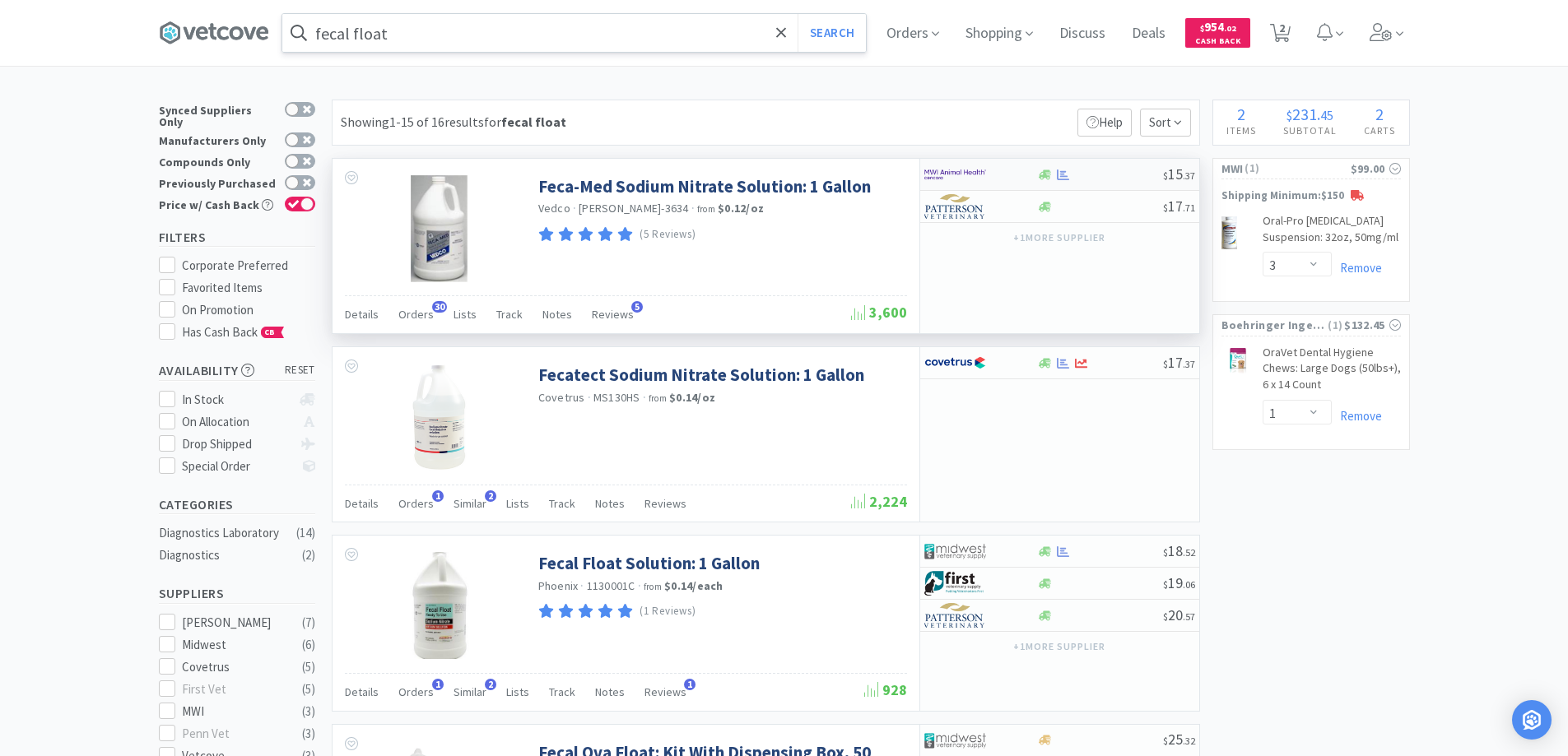
click at [981, 170] on img at bounding box center [955, 174] width 62 height 25
select select "1"
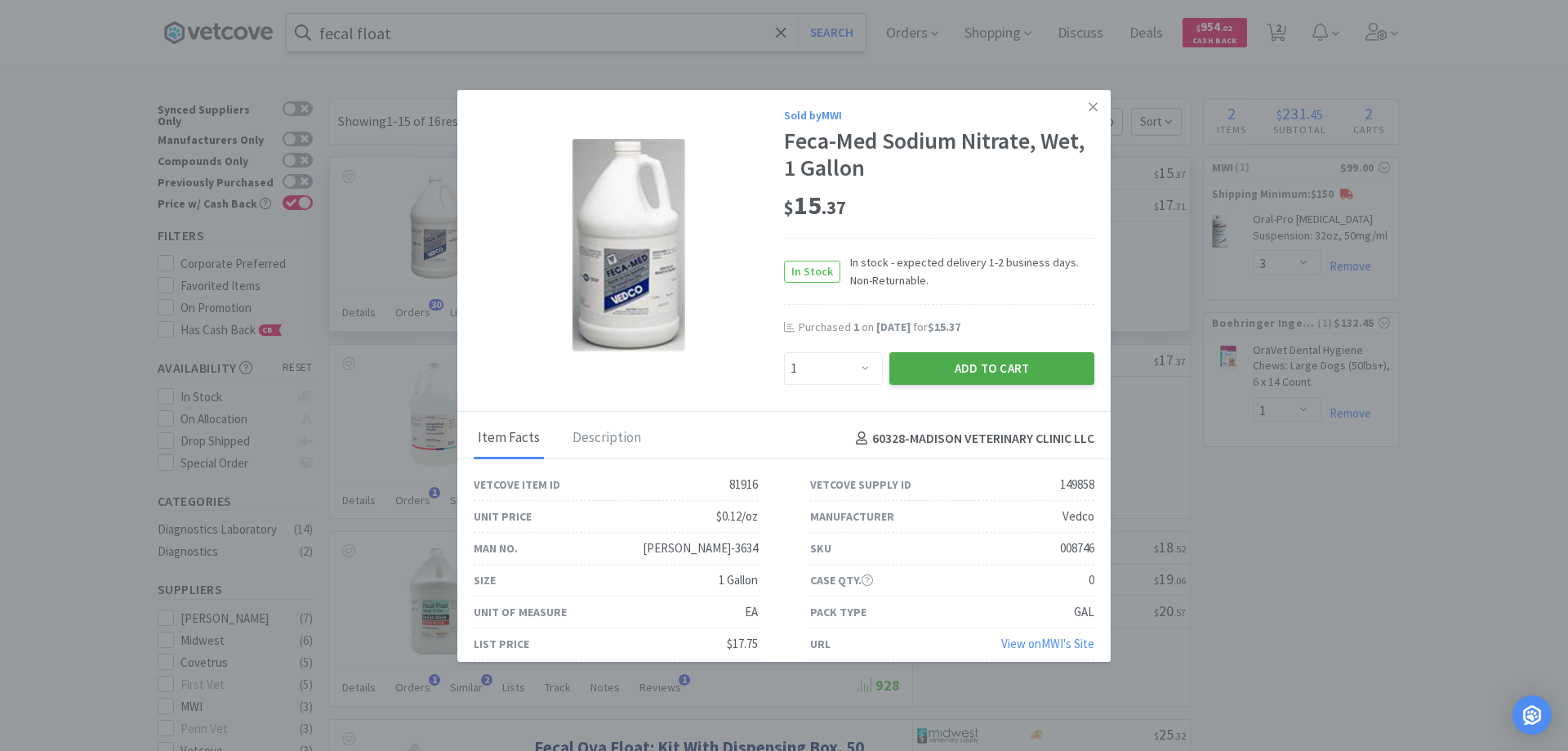
click at [963, 366] on button "Add to Cart" at bounding box center [991, 369] width 205 height 33
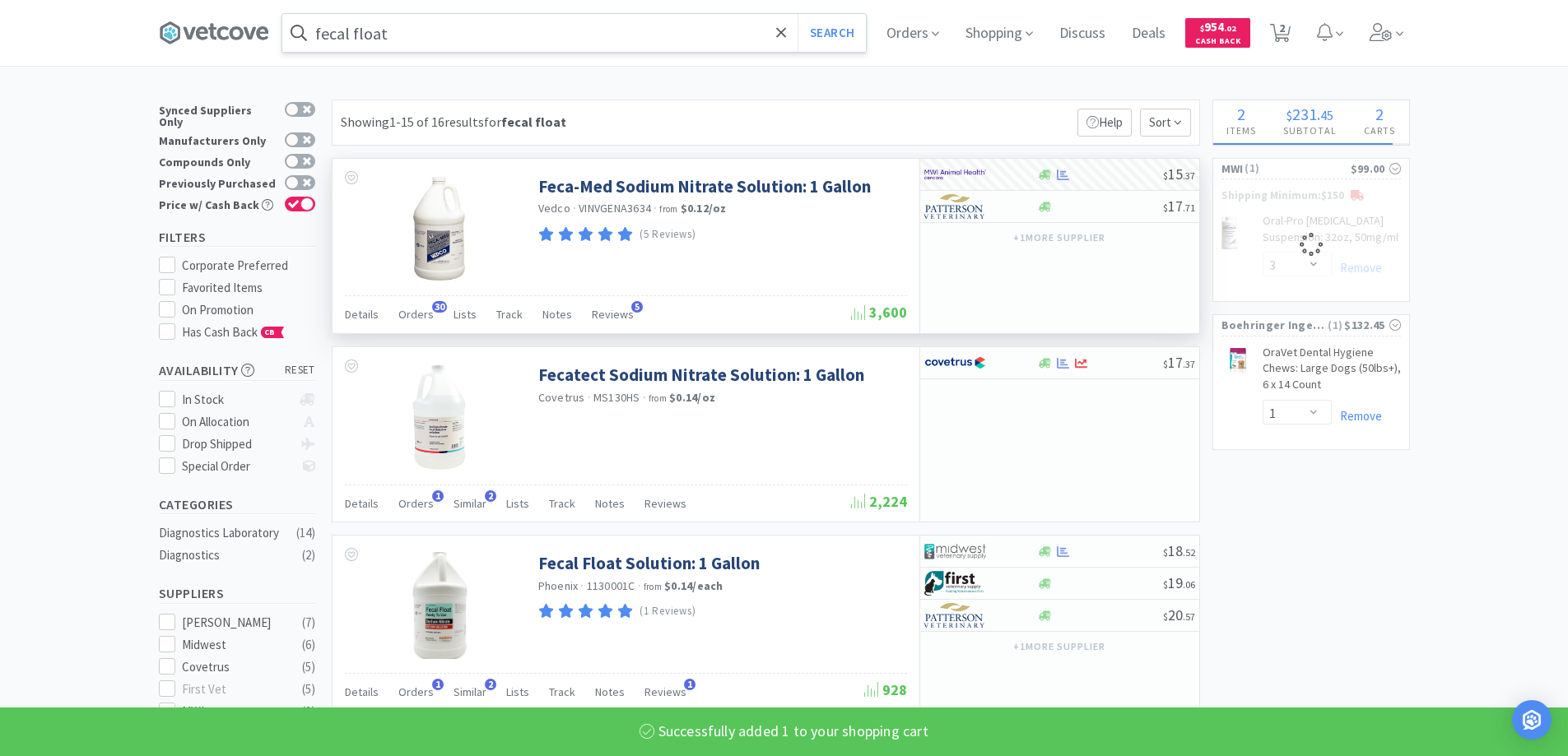
select select "1"
select select "3"
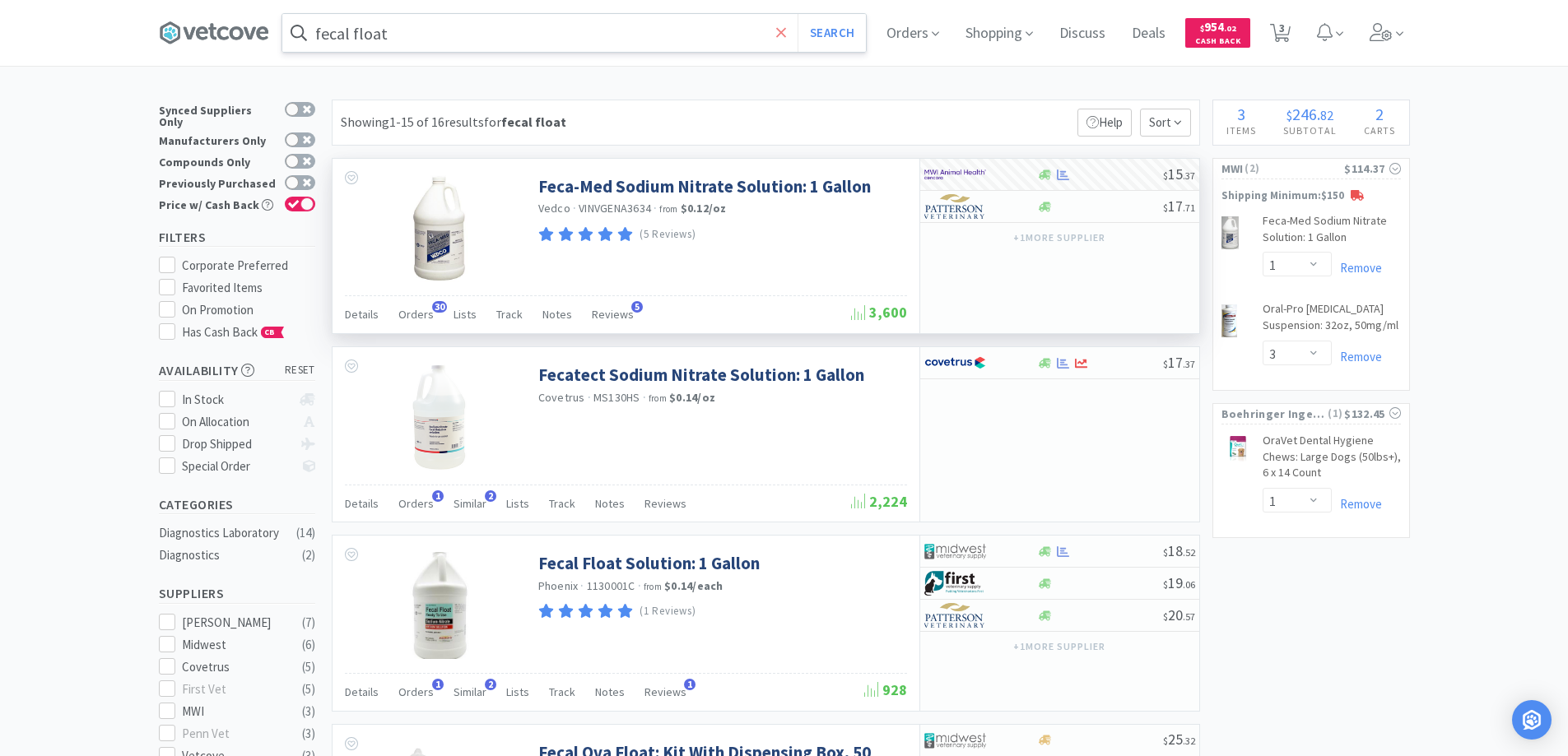
click at [779, 28] on span at bounding box center [781, 33] width 19 height 35
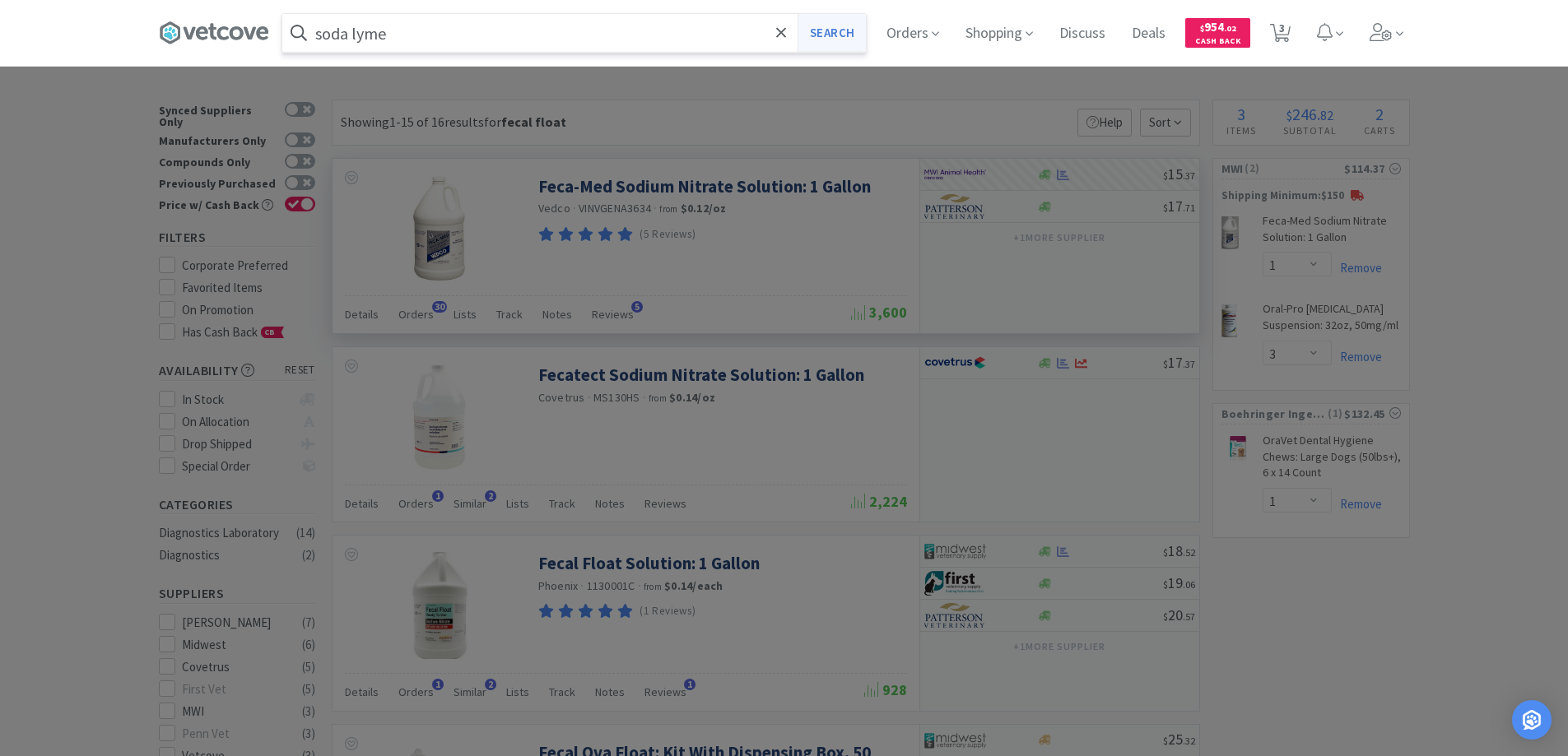
type input "soda lyme"
click at [825, 32] on button "Search" at bounding box center [831, 33] width 68 height 38
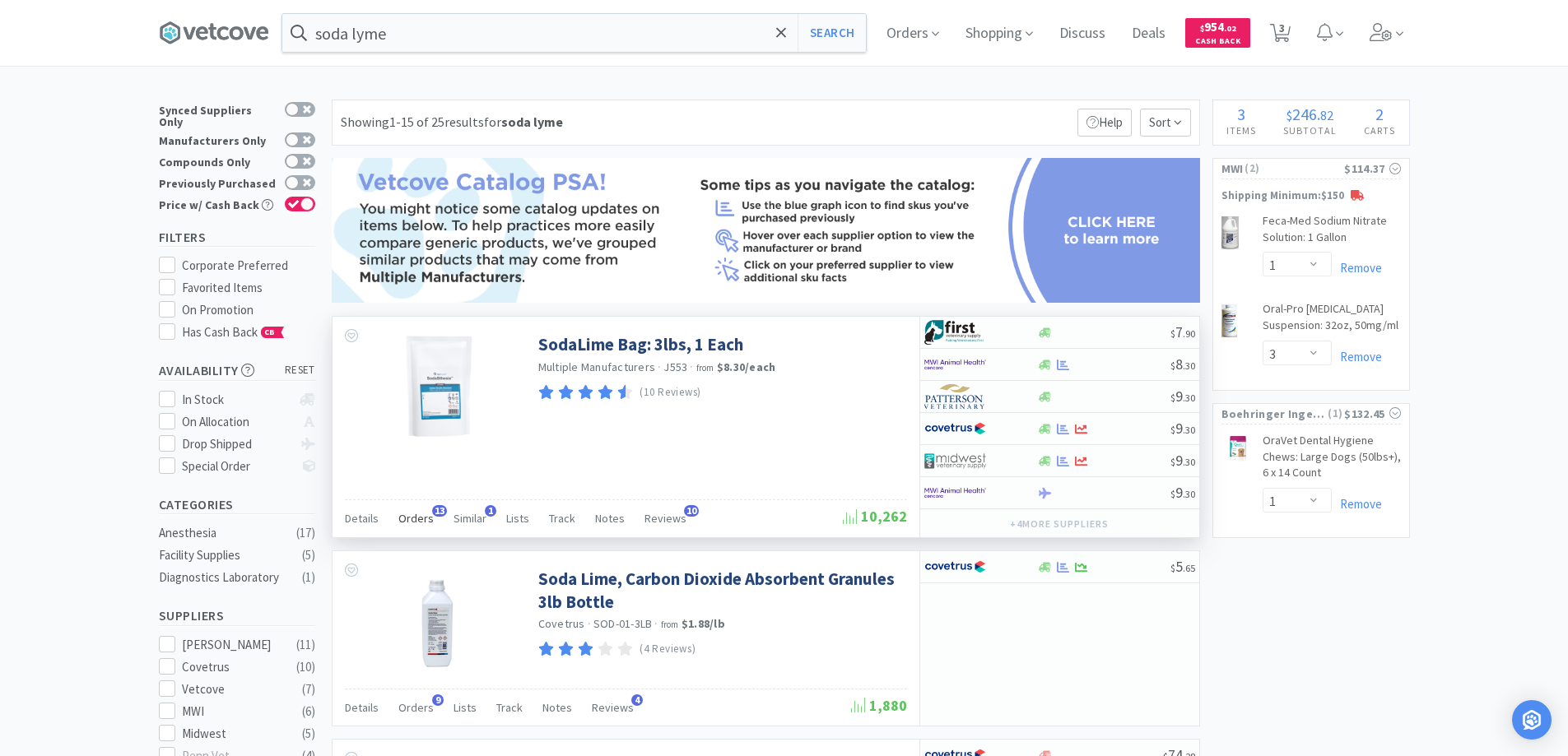
click at [433, 508] on span "13" at bounding box center [440, 511] width 15 height 12
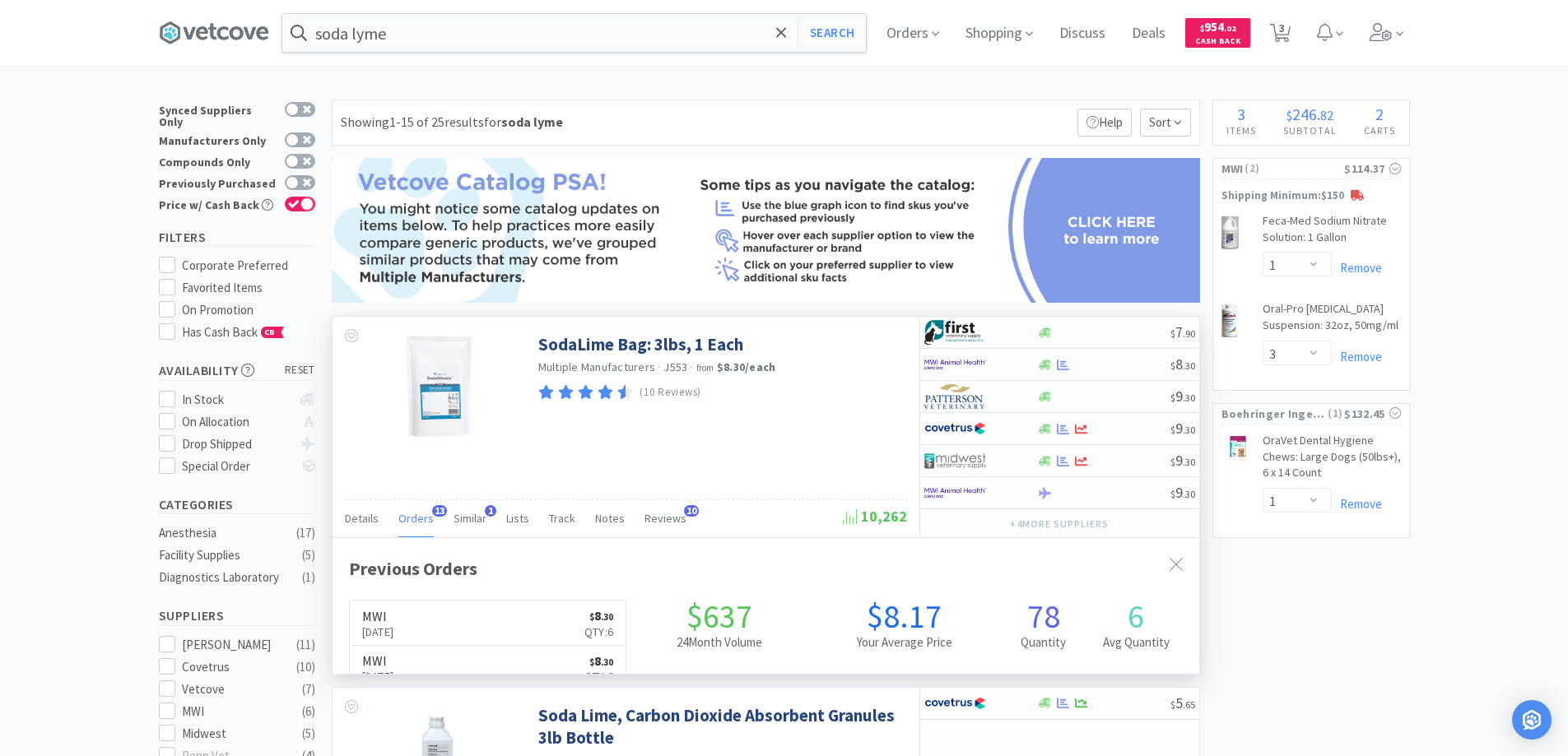
scroll to position [441, 867]
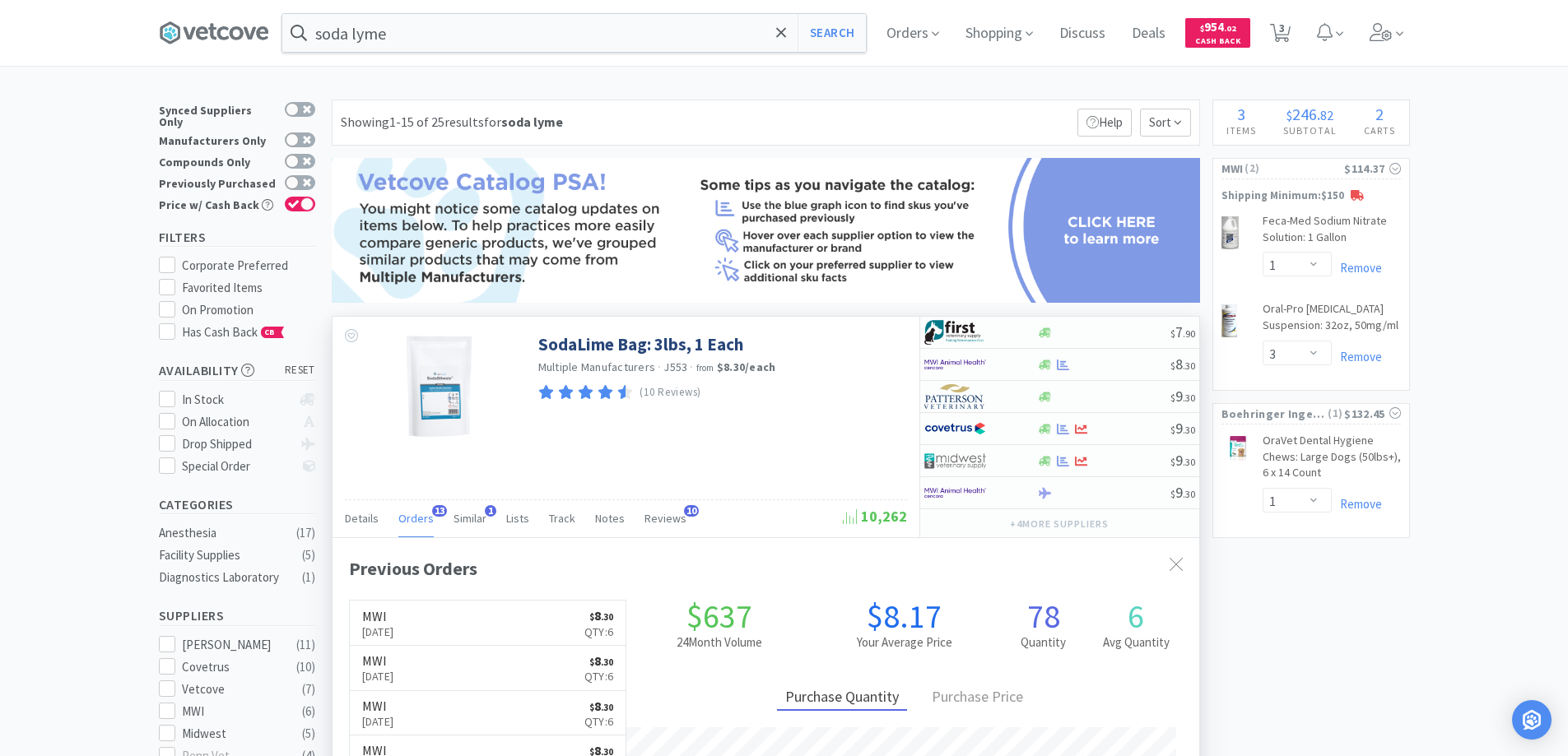
click at [433, 508] on span "13" at bounding box center [440, 511] width 15 height 12
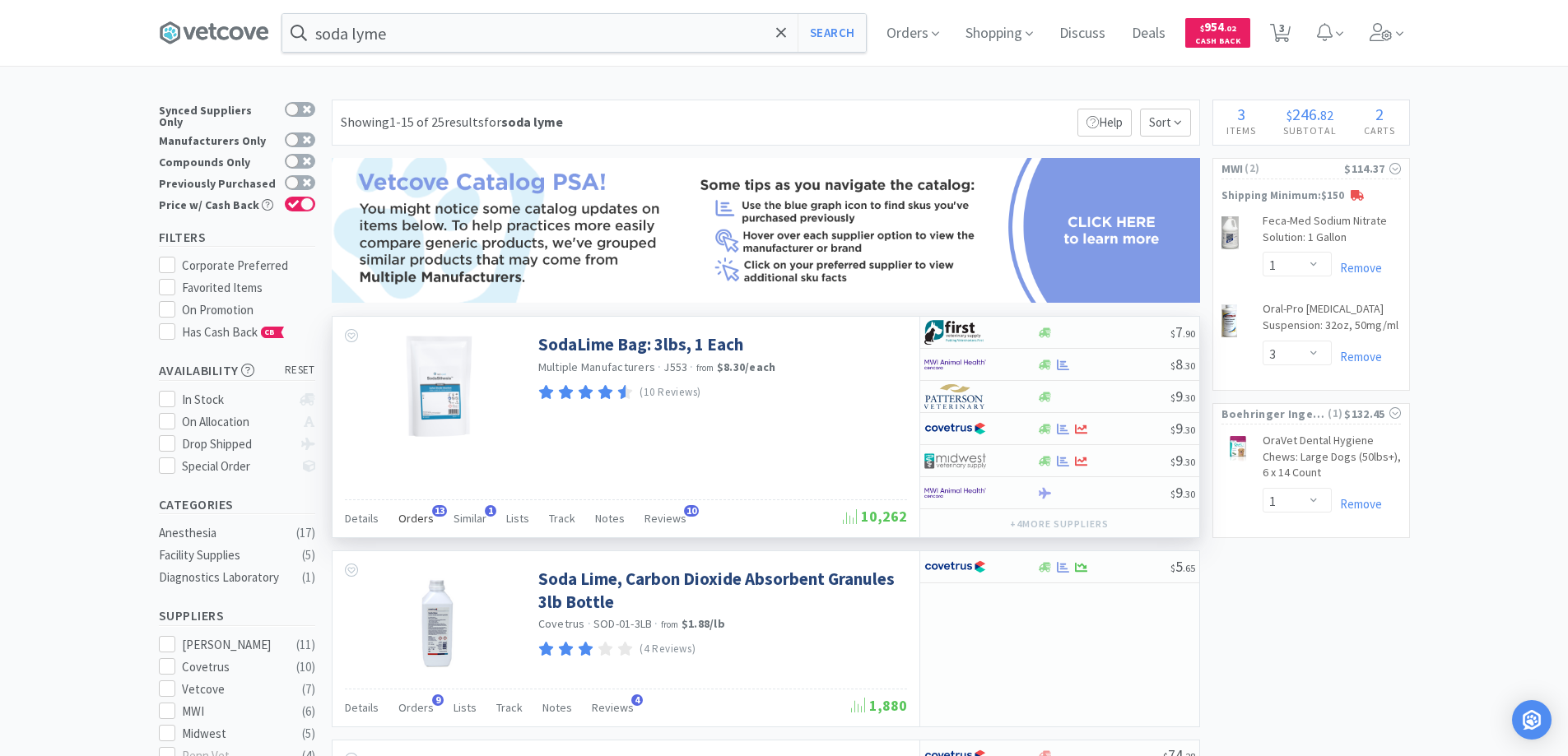
click at [433, 508] on span "13" at bounding box center [440, 511] width 15 height 12
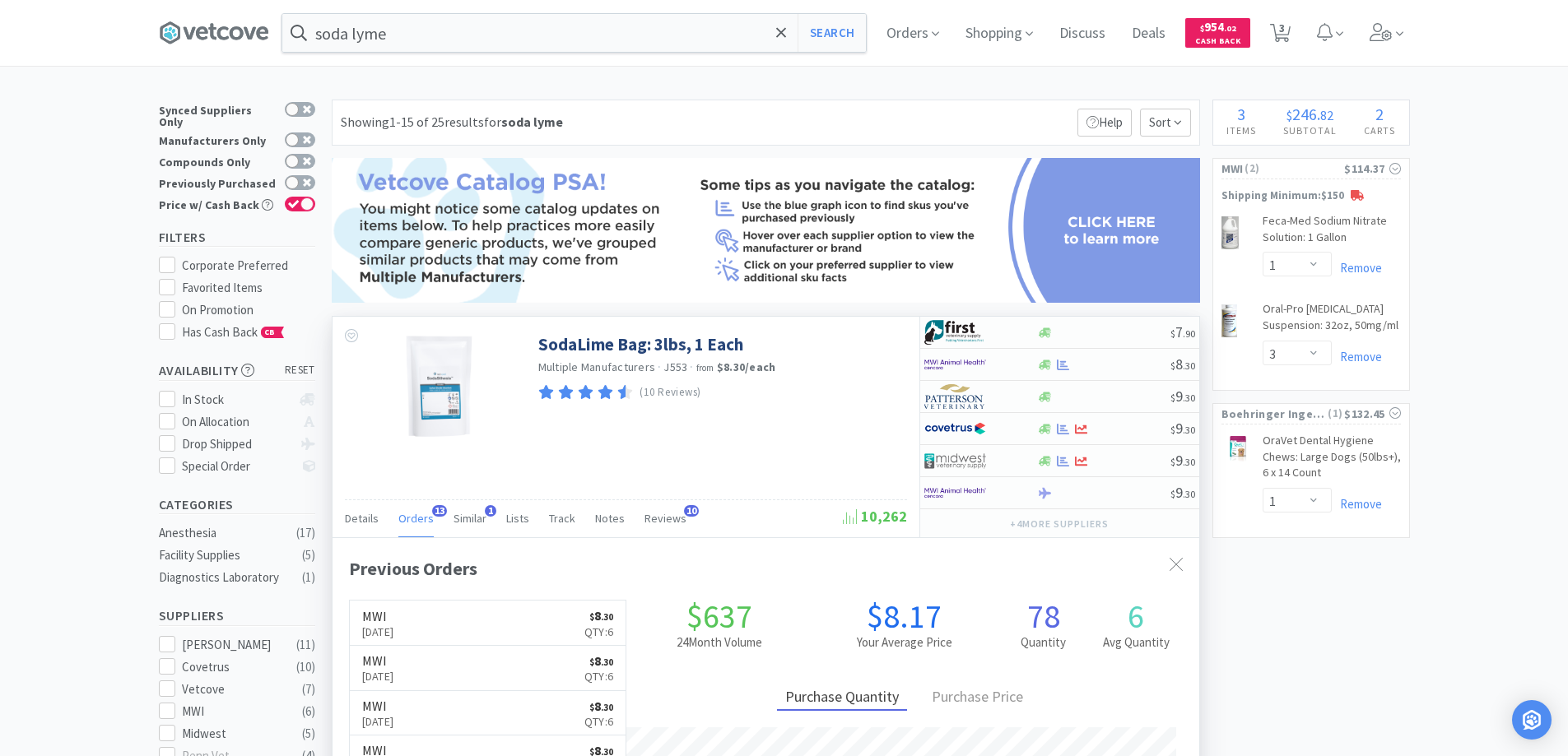
click at [433, 508] on span "13" at bounding box center [440, 511] width 15 height 12
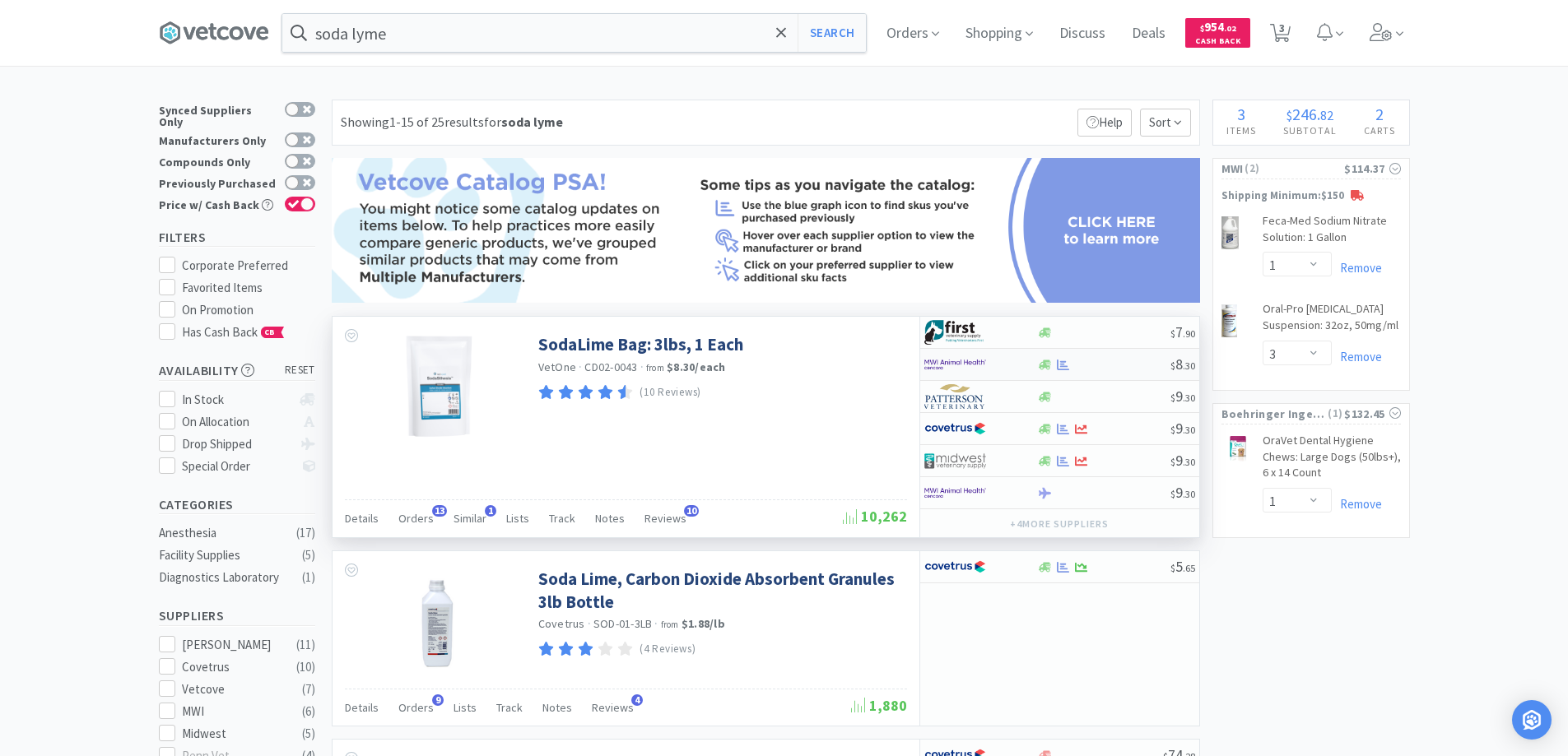
click at [1021, 363] on div at bounding box center [981, 364] width 113 height 28
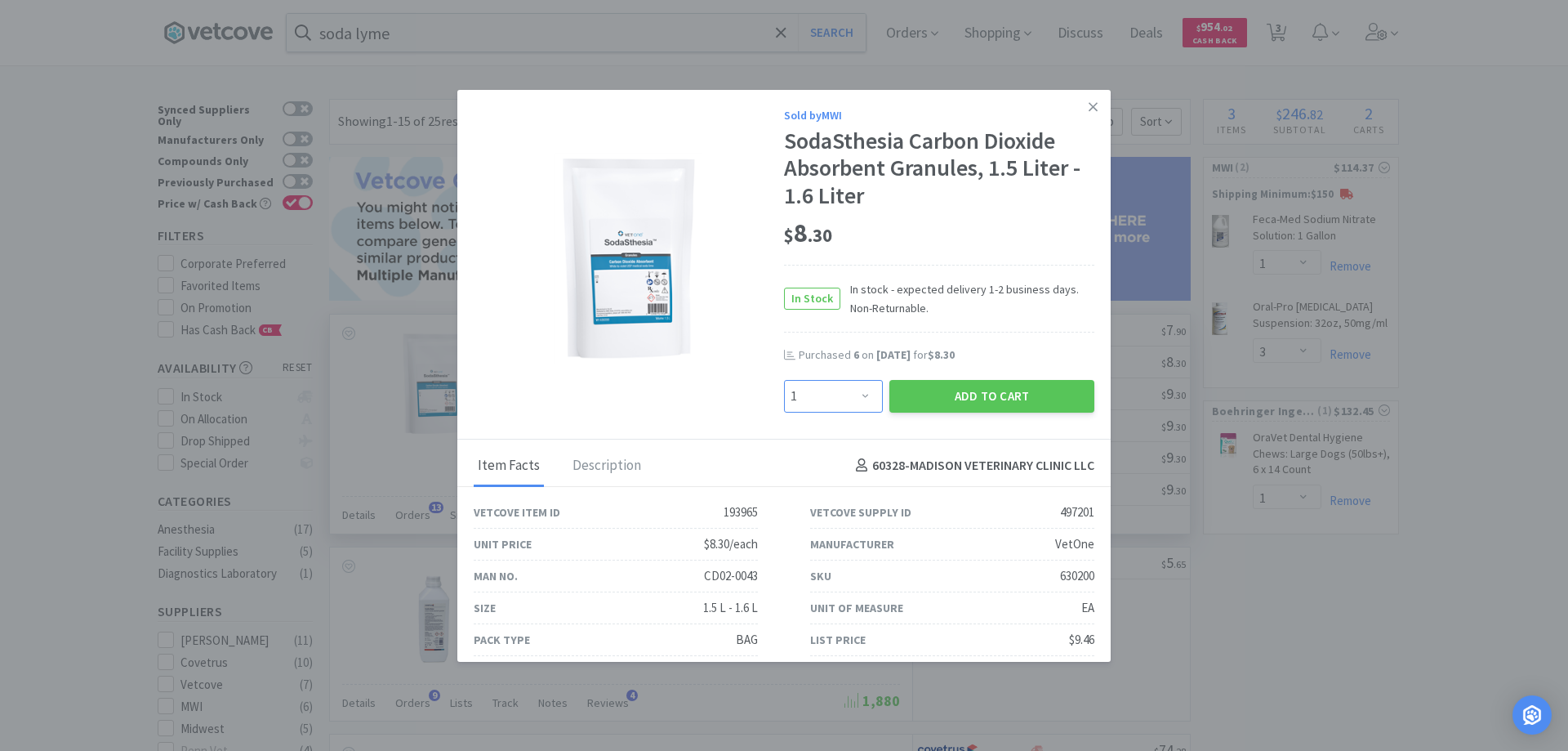
click at [856, 396] on select "Enter Quantity 1 2 3 4 5 6 7 8 9 10 11 12 13 14 15 16 17 18 19 20 Enter Quantity" at bounding box center [833, 397] width 99 height 33
select select "6"
click at [784, 380] on select "Enter Quantity 1 2 3 4 5 6 7 8 9 10 11 12 13 14 15 16 17 18 19 20 Enter Quantity" at bounding box center [833, 397] width 99 height 33
click at [944, 396] on button "Add to Cart" at bounding box center [991, 397] width 205 height 33
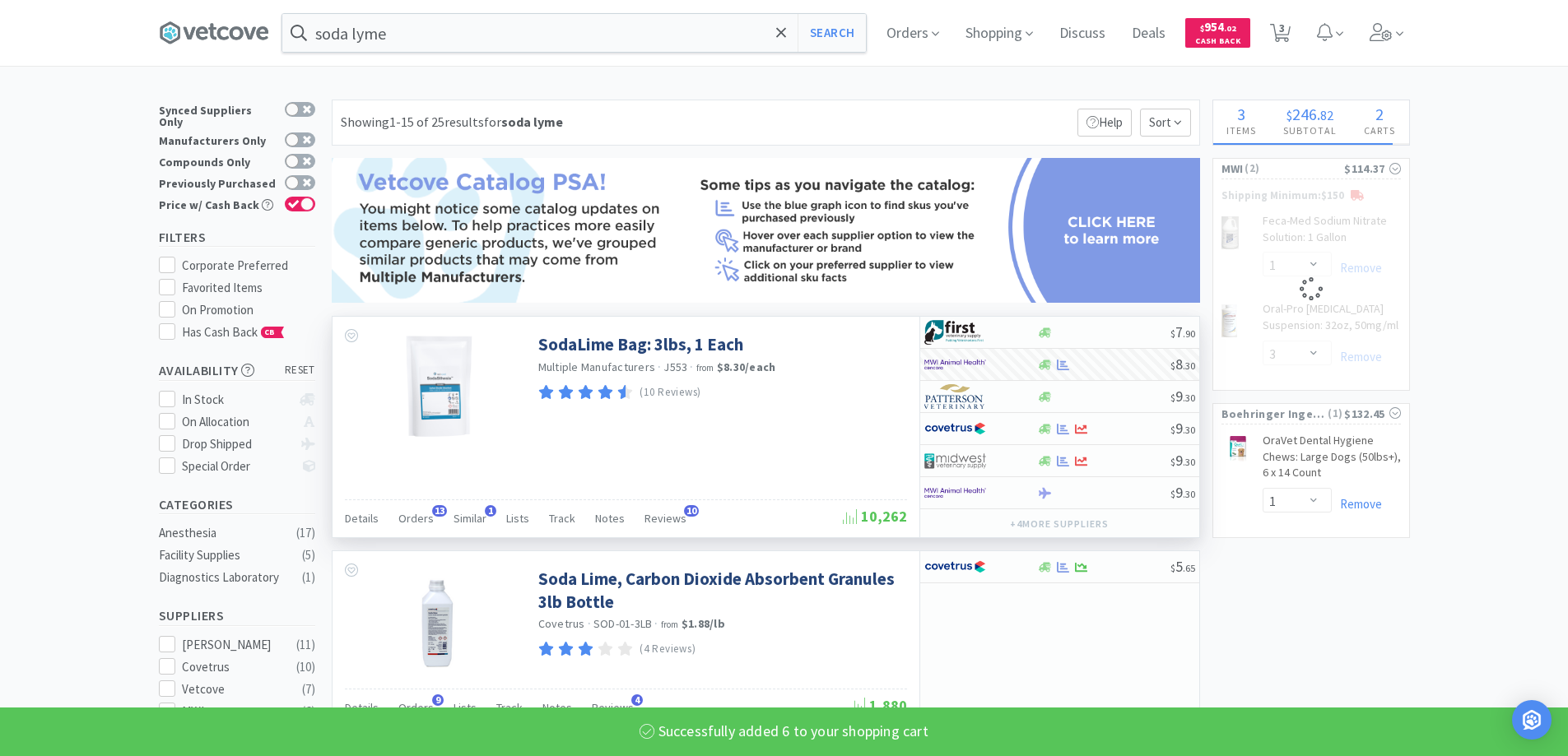
select select "6"
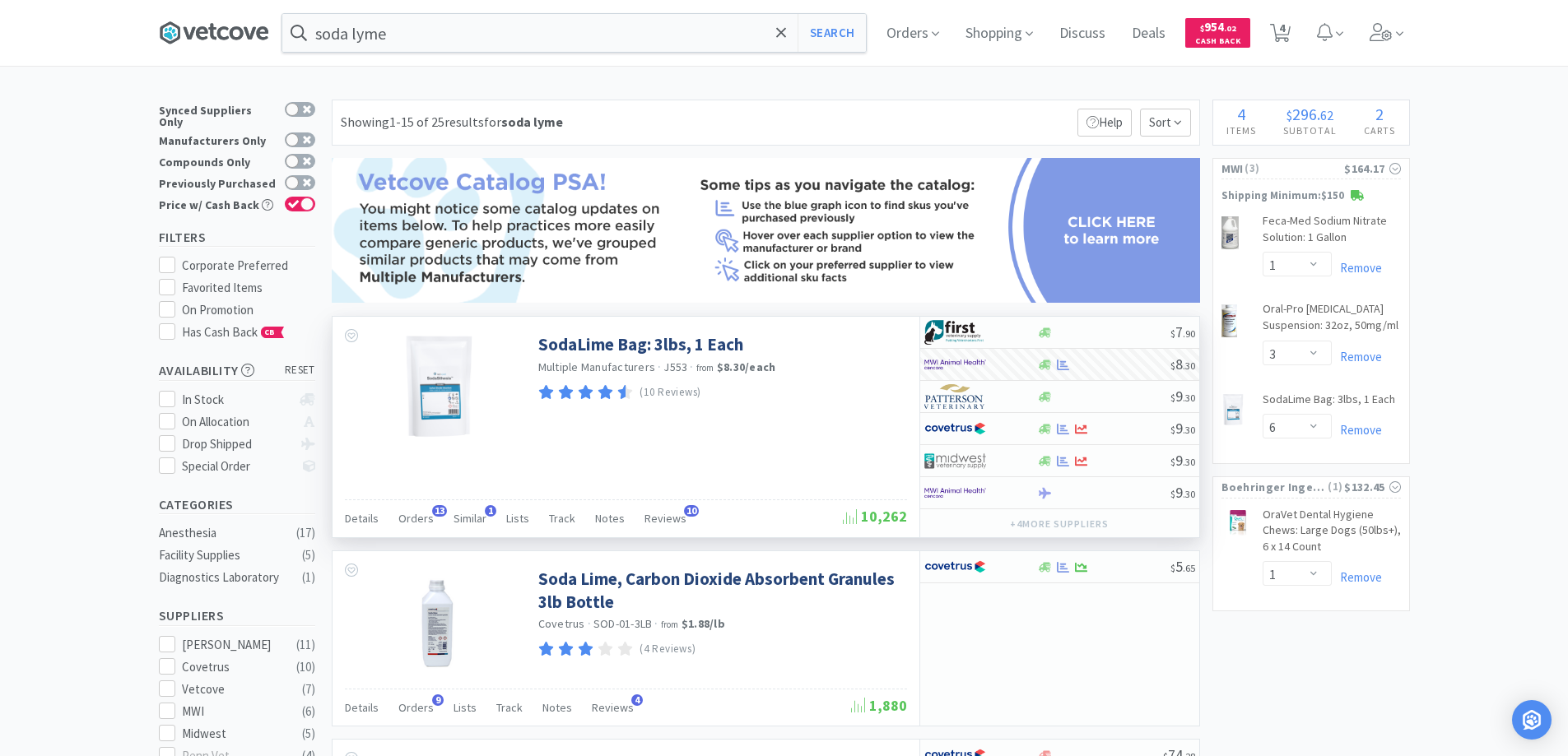
click at [229, 28] on icon at bounding box center [223, 33] width 12 height 13
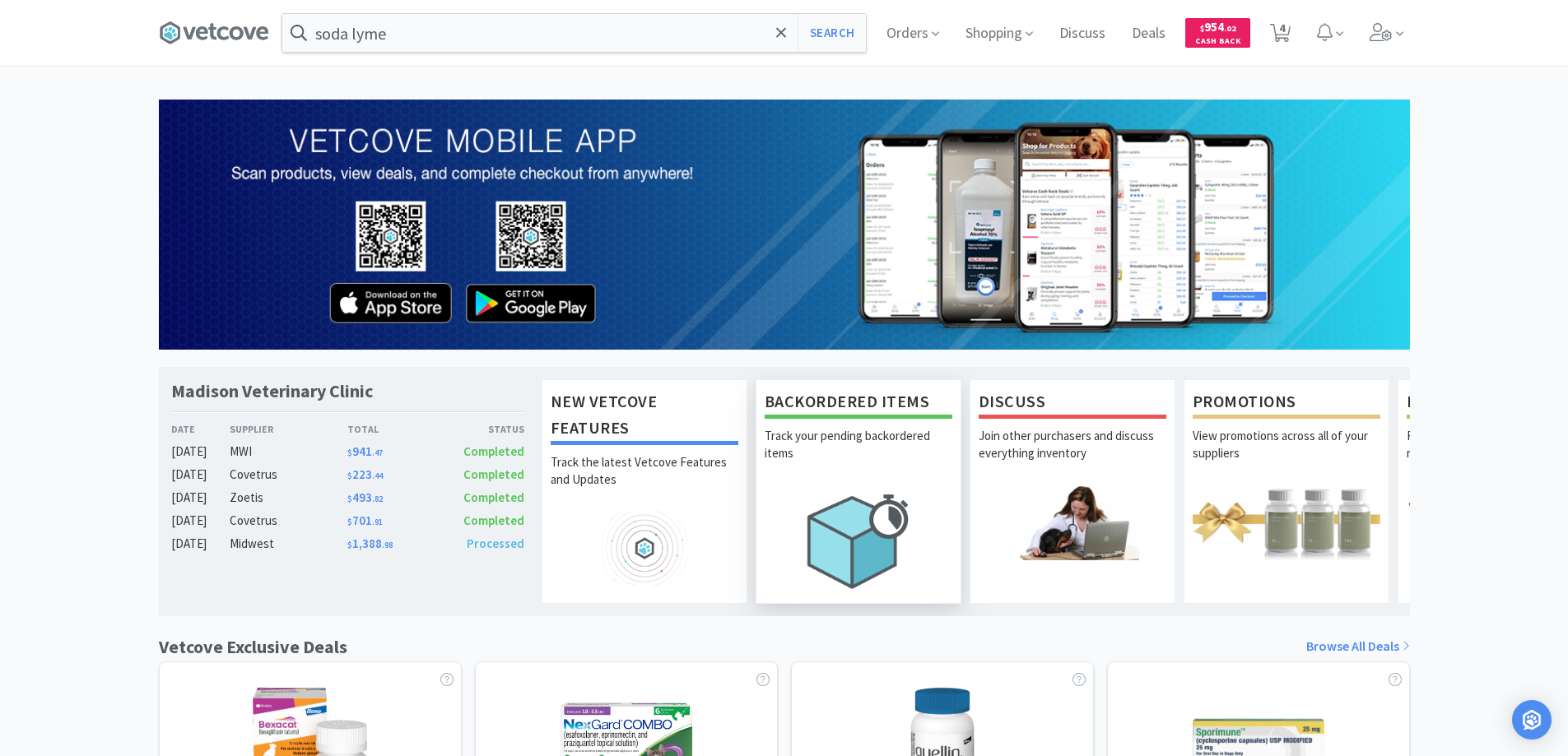
click at [812, 406] on h1 "Backordered Items" at bounding box center [858, 403] width 188 height 30
select select "False"
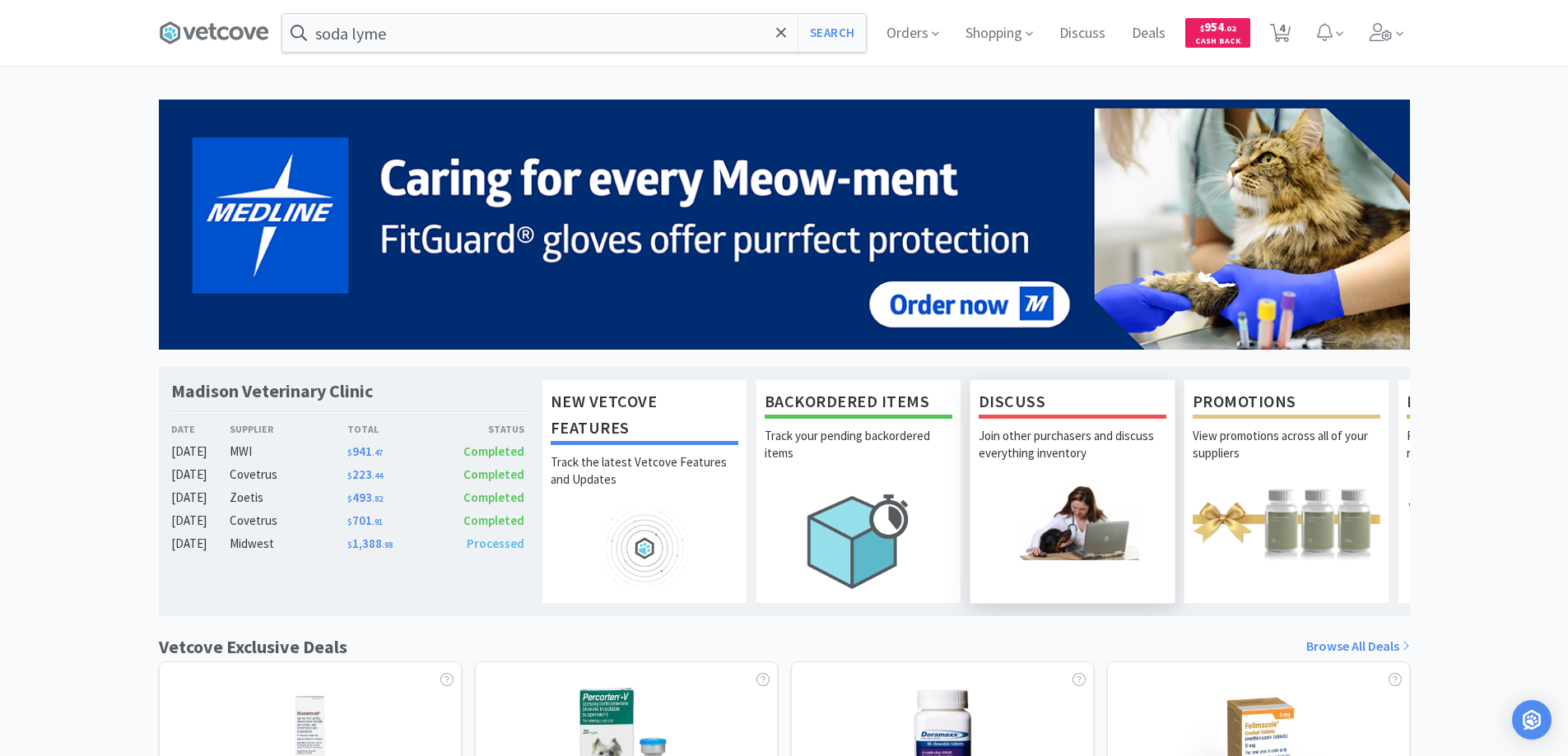
click at [1028, 437] on p "Join other purchasers and discuss everything inventory" at bounding box center [1073, 455] width 188 height 57
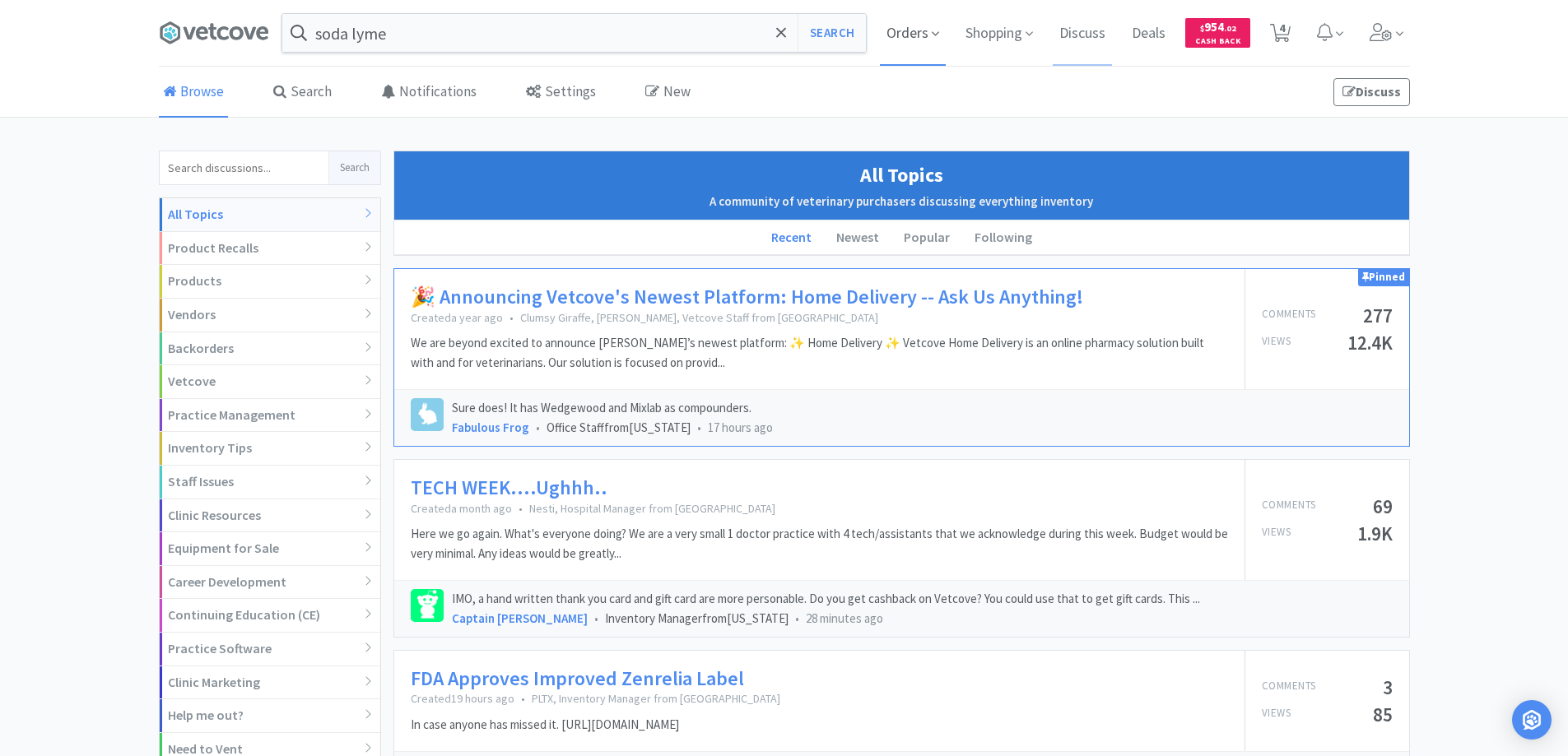
click at [910, 36] on span "Orders" at bounding box center [912, 33] width 66 height 66
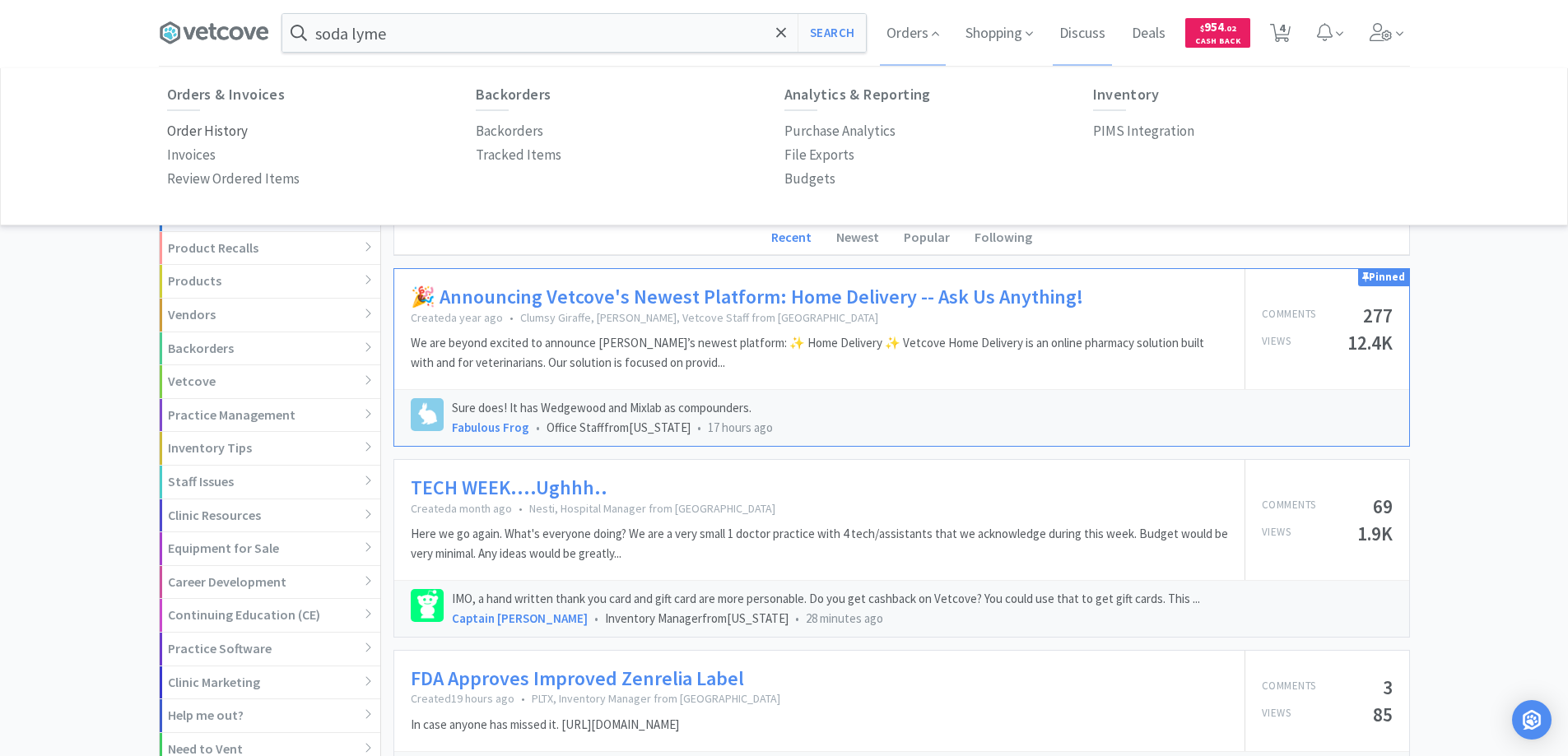
click at [209, 126] on p "Order History" at bounding box center [207, 131] width 80 height 22
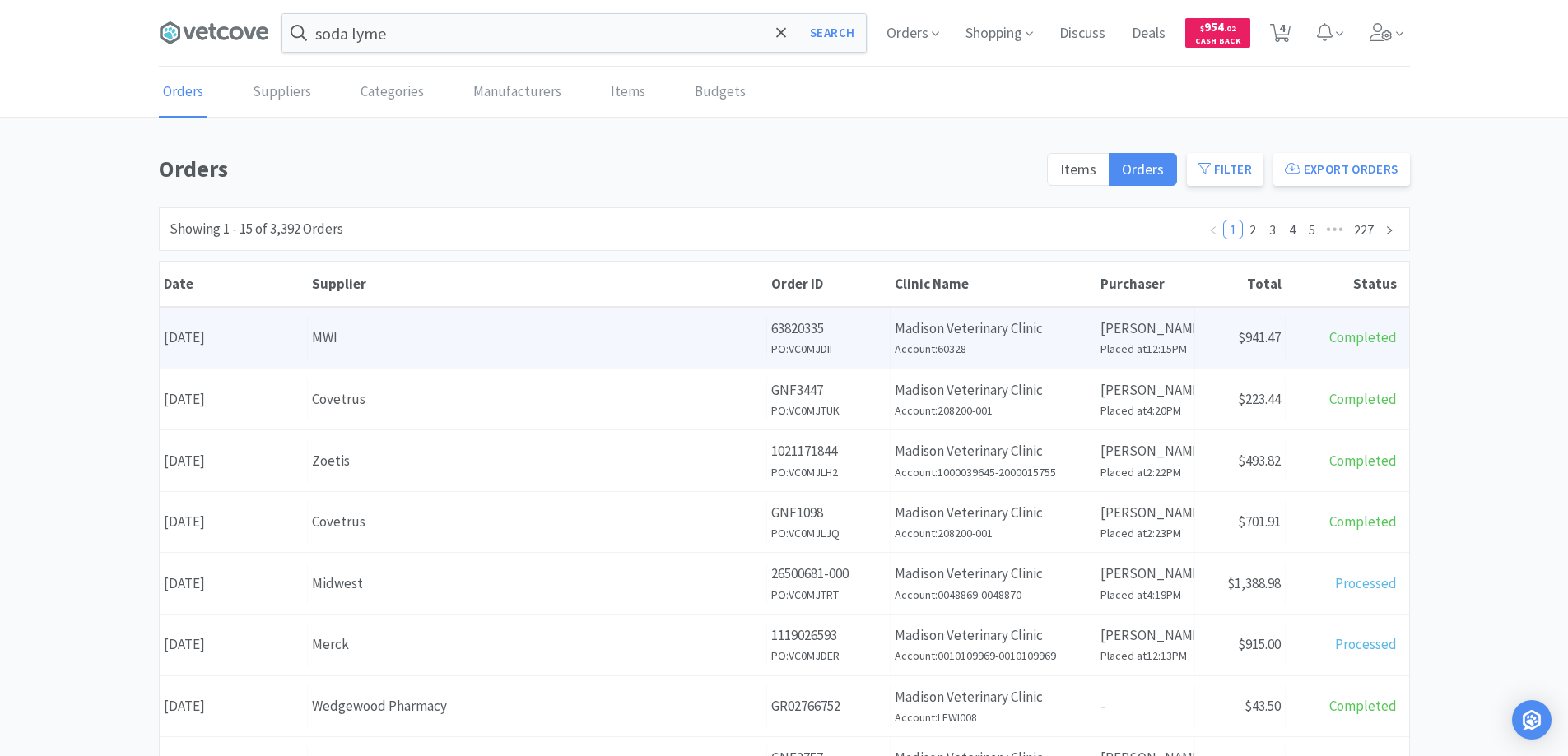
click at [460, 341] on div "MWI" at bounding box center [536, 337] width 450 height 22
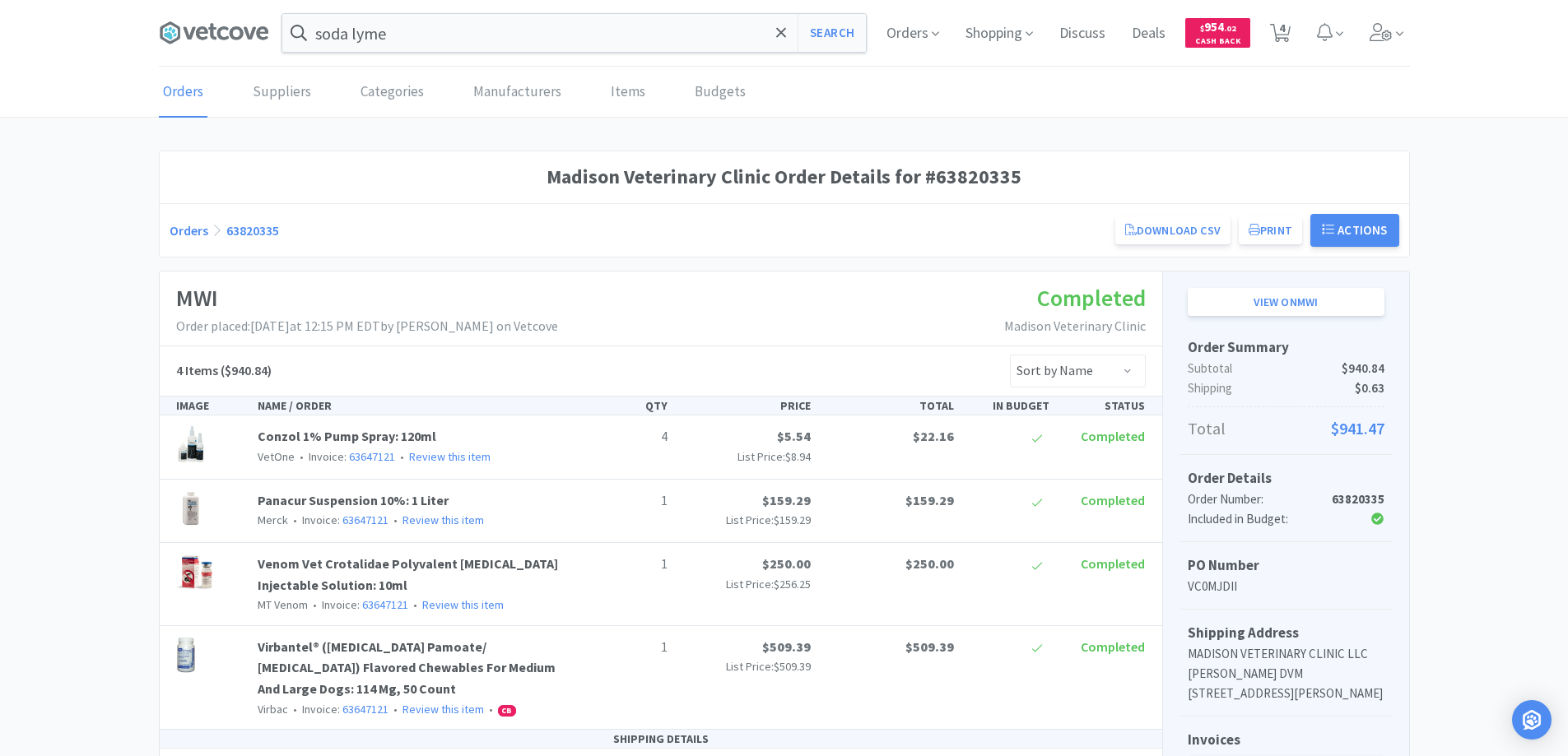
click at [189, 89] on link "Orders" at bounding box center [182, 92] width 48 height 50
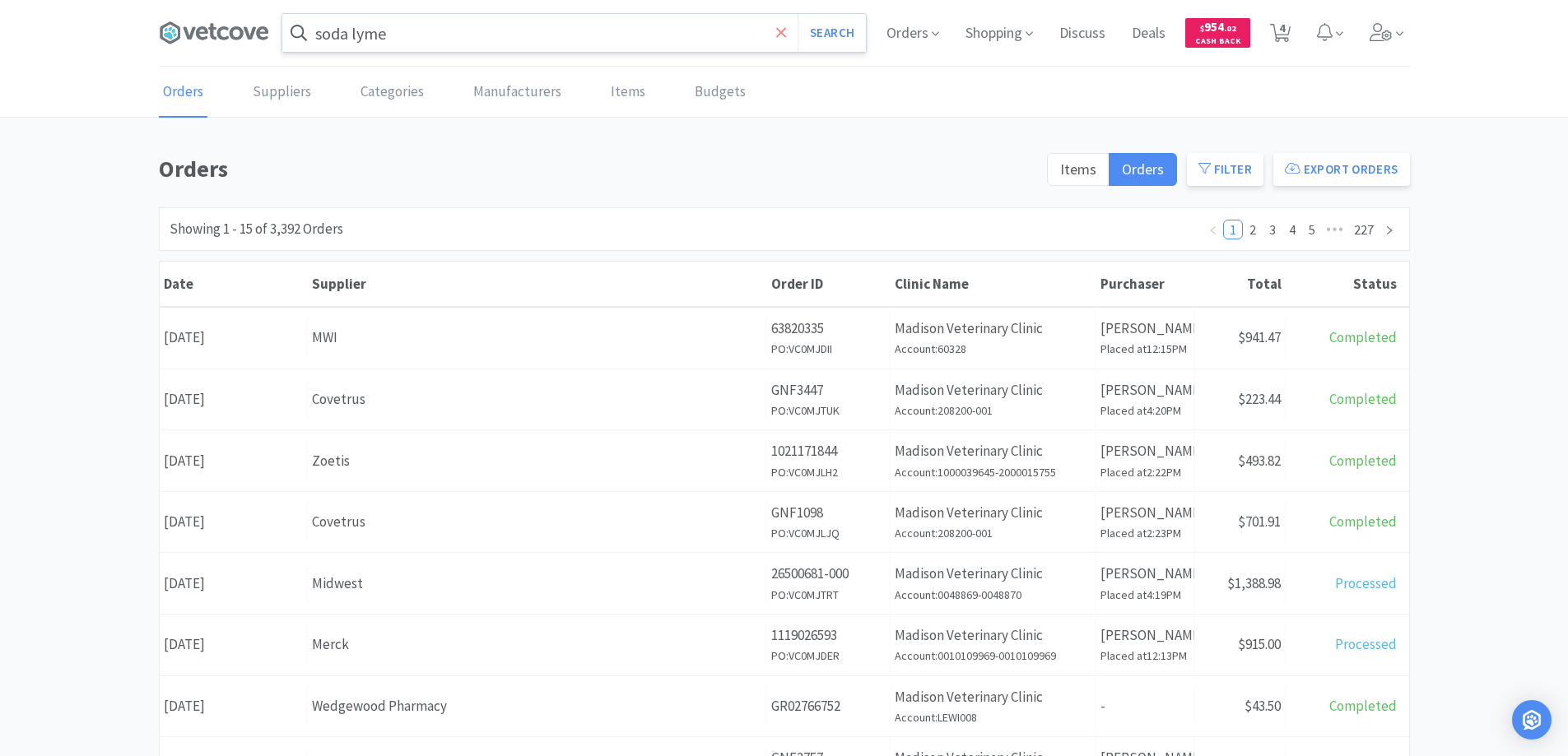
click at [774, 34] on span at bounding box center [781, 33] width 19 height 35
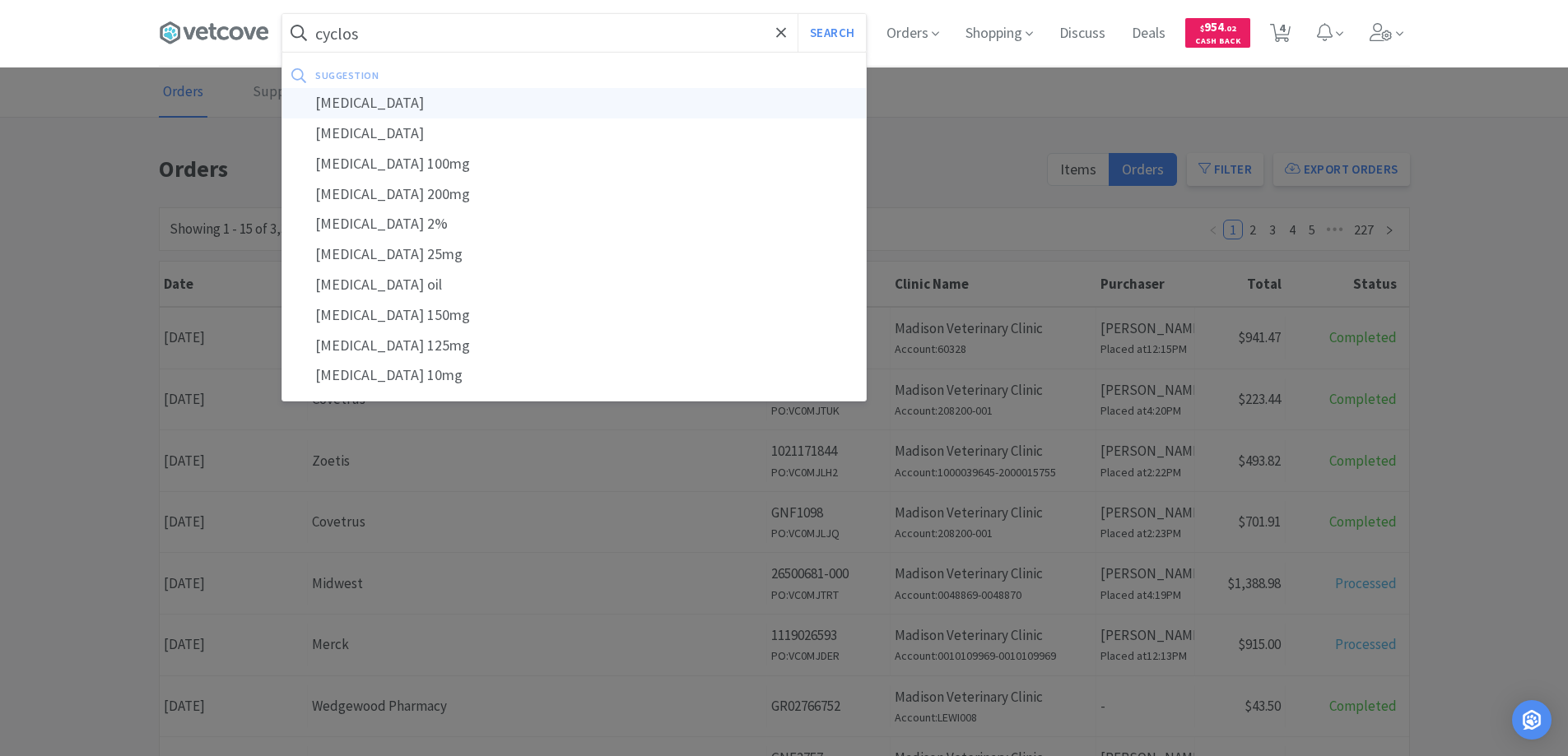
click at [338, 99] on div "[MEDICAL_DATA]" at bounding box center [574, 103] width 584 height 30
type input "[MEDICAL_DATA]"
select select "1"
select select "3"
select select "6"
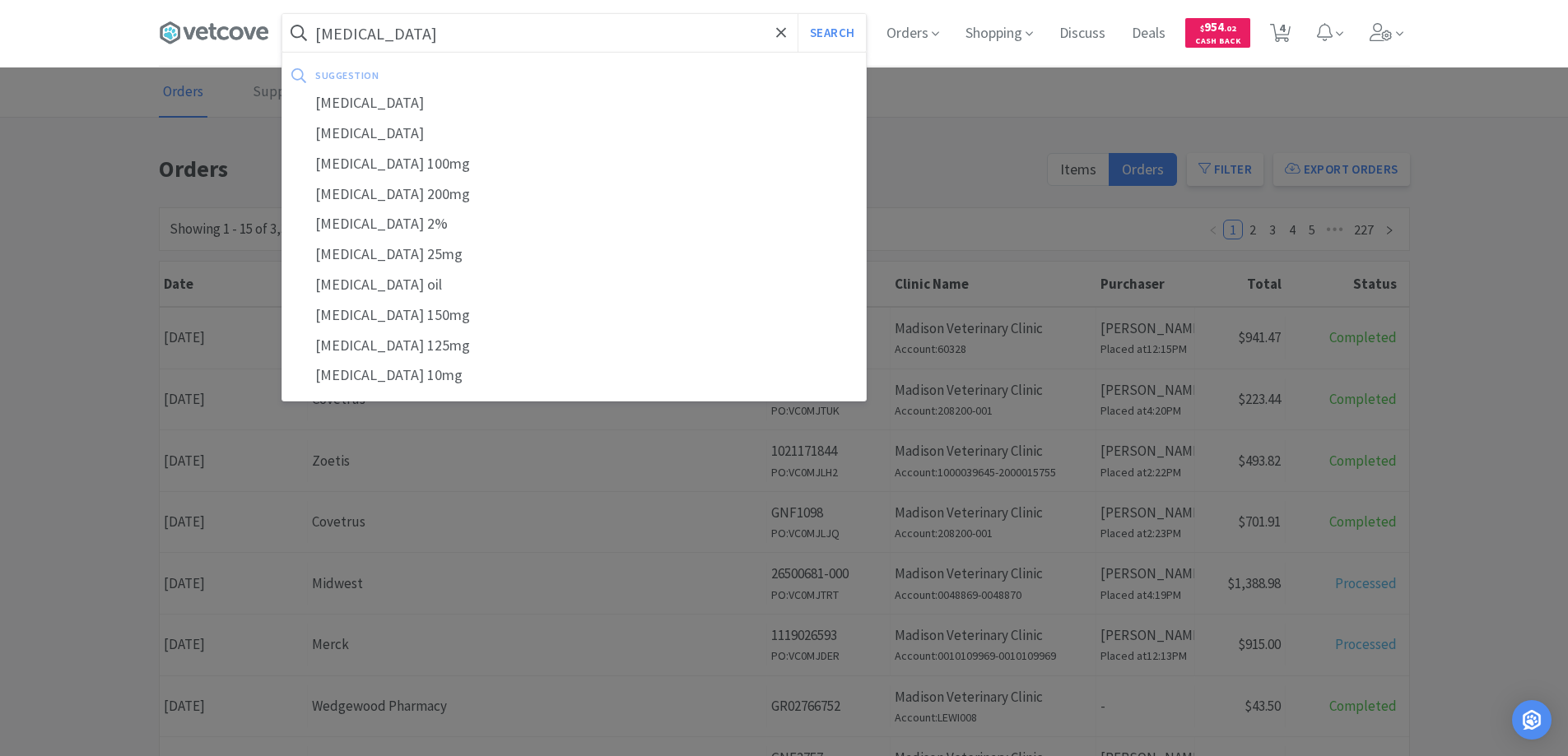
select select "1"
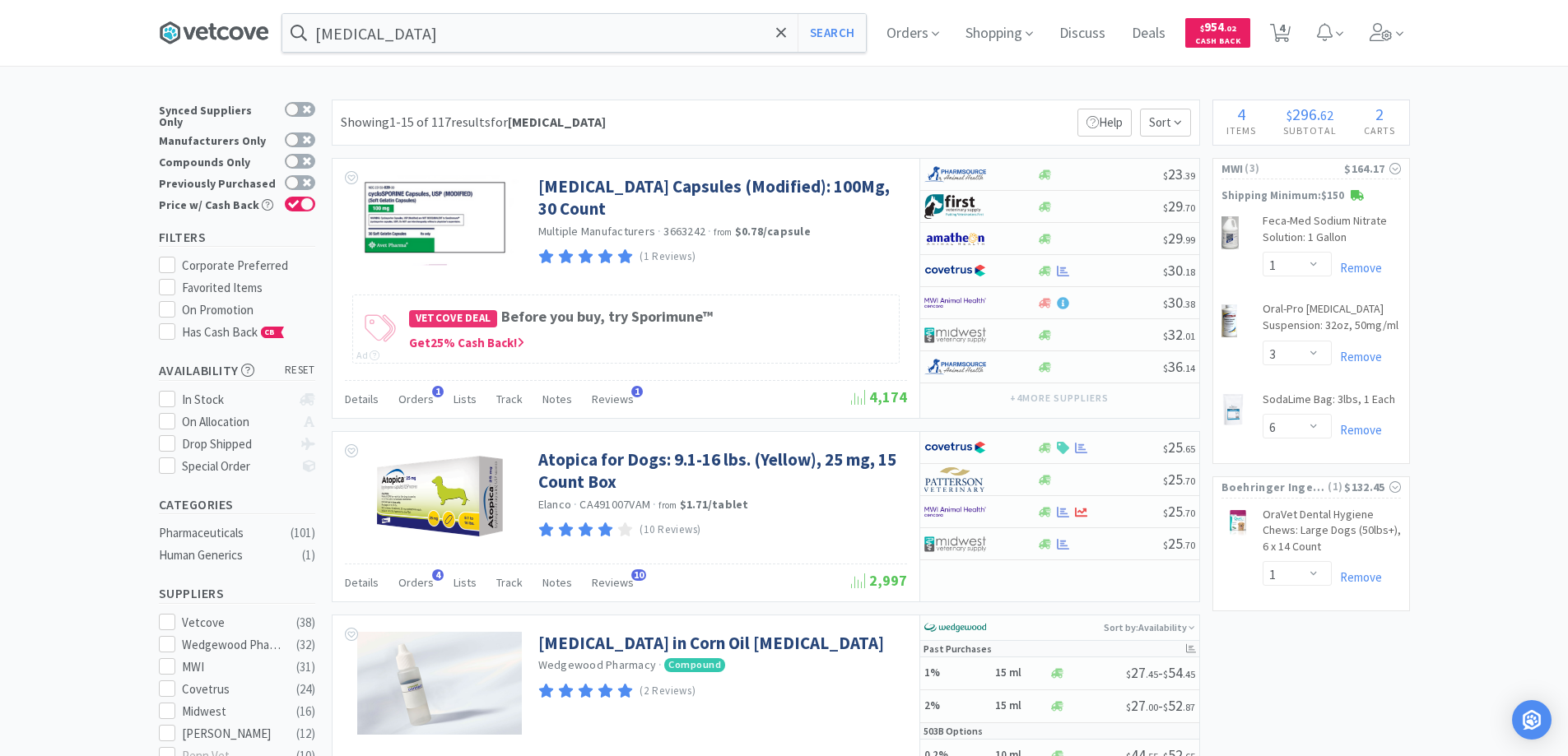
click at [208, 29] on icon at bounding box center [202, 33] width 13 height 13
